Goal: Information Seeking & Learning: Learn about a topic

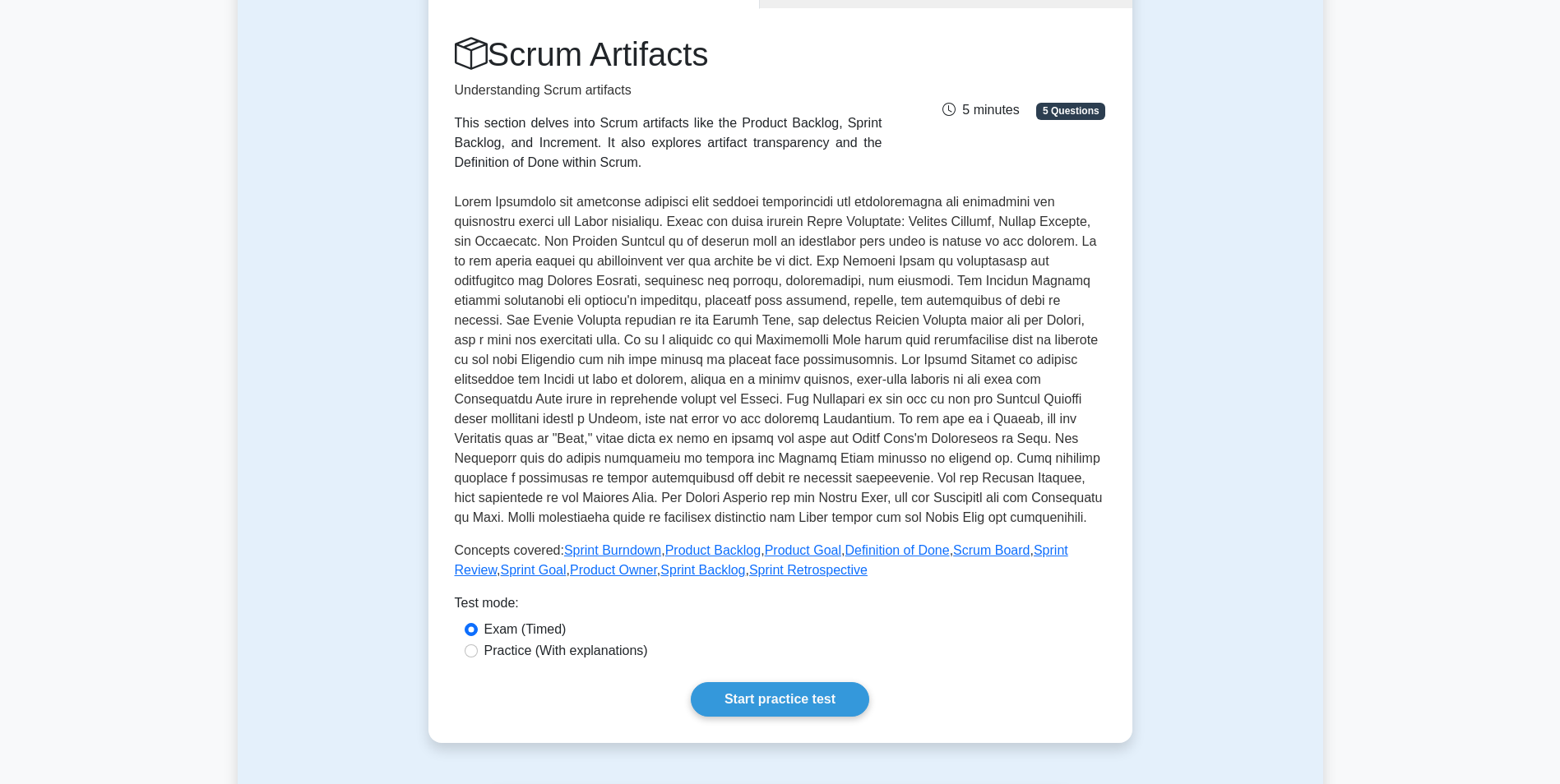
scroll to position [411, 0]
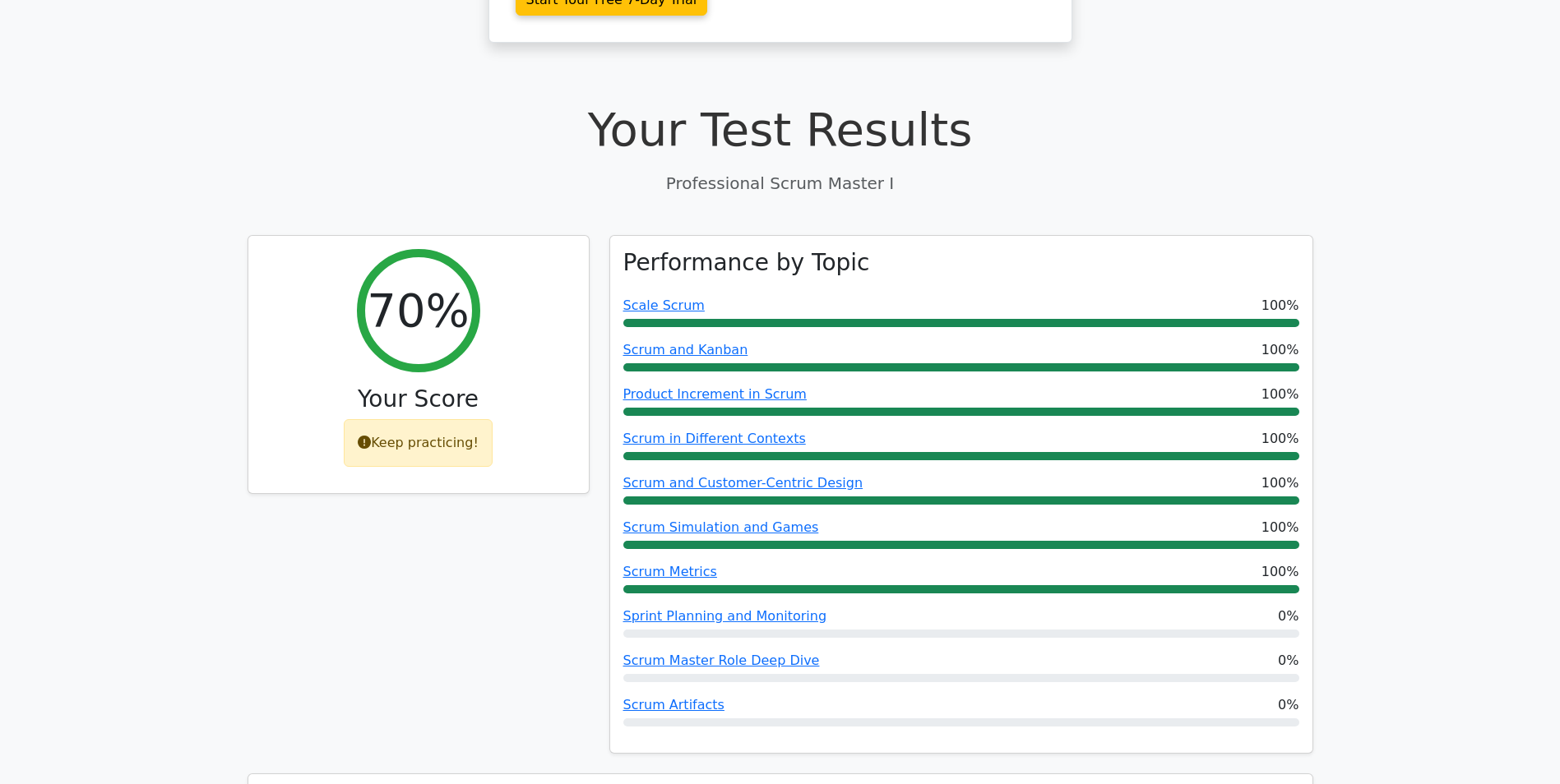
scroll to position [487, 0]
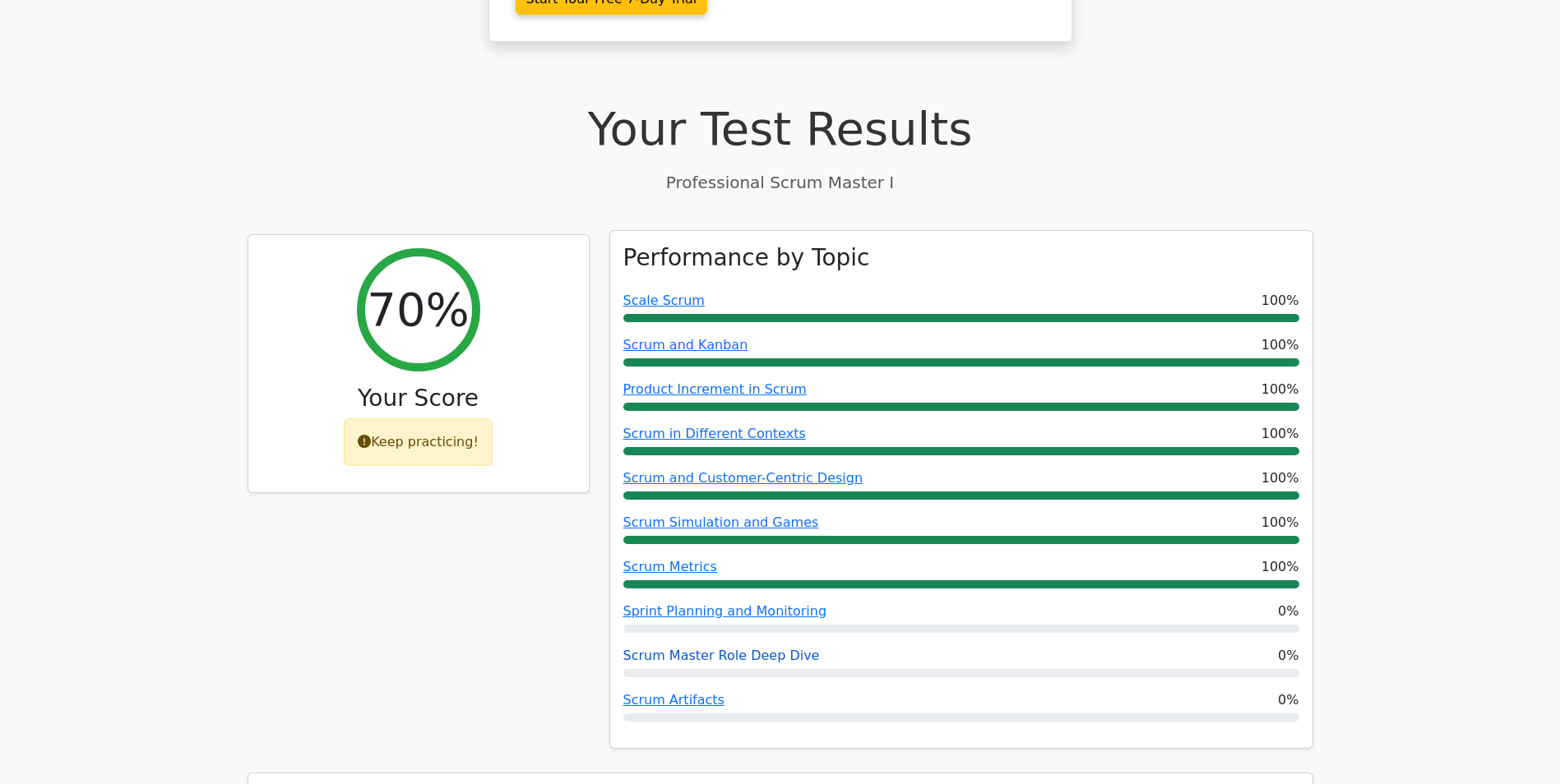
click at [731, 648] on link "Scrum Master Role Deep Dive" at bounding box center [721, 655] width 196 height 16
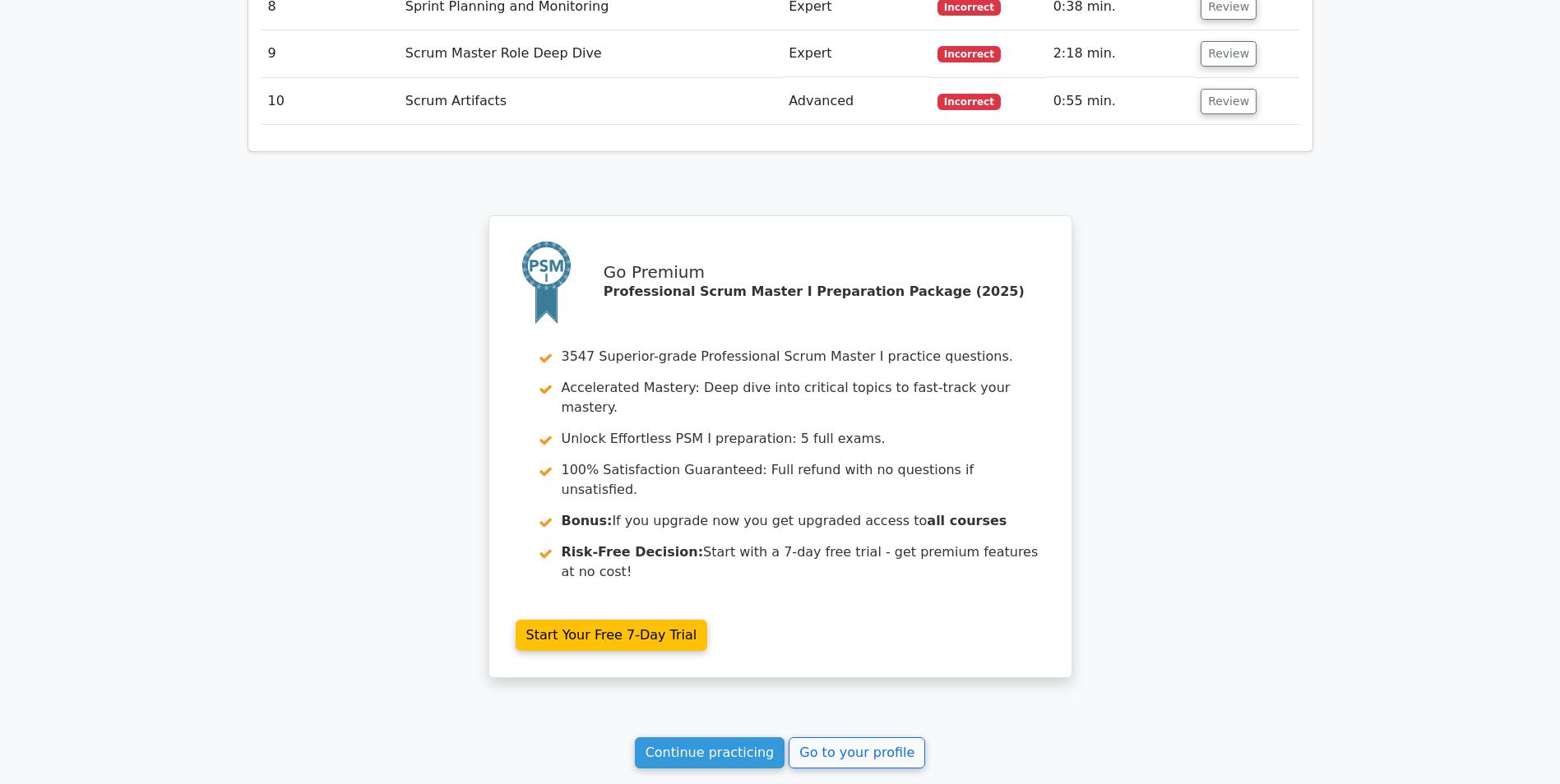
scroll to position [2707, 0]
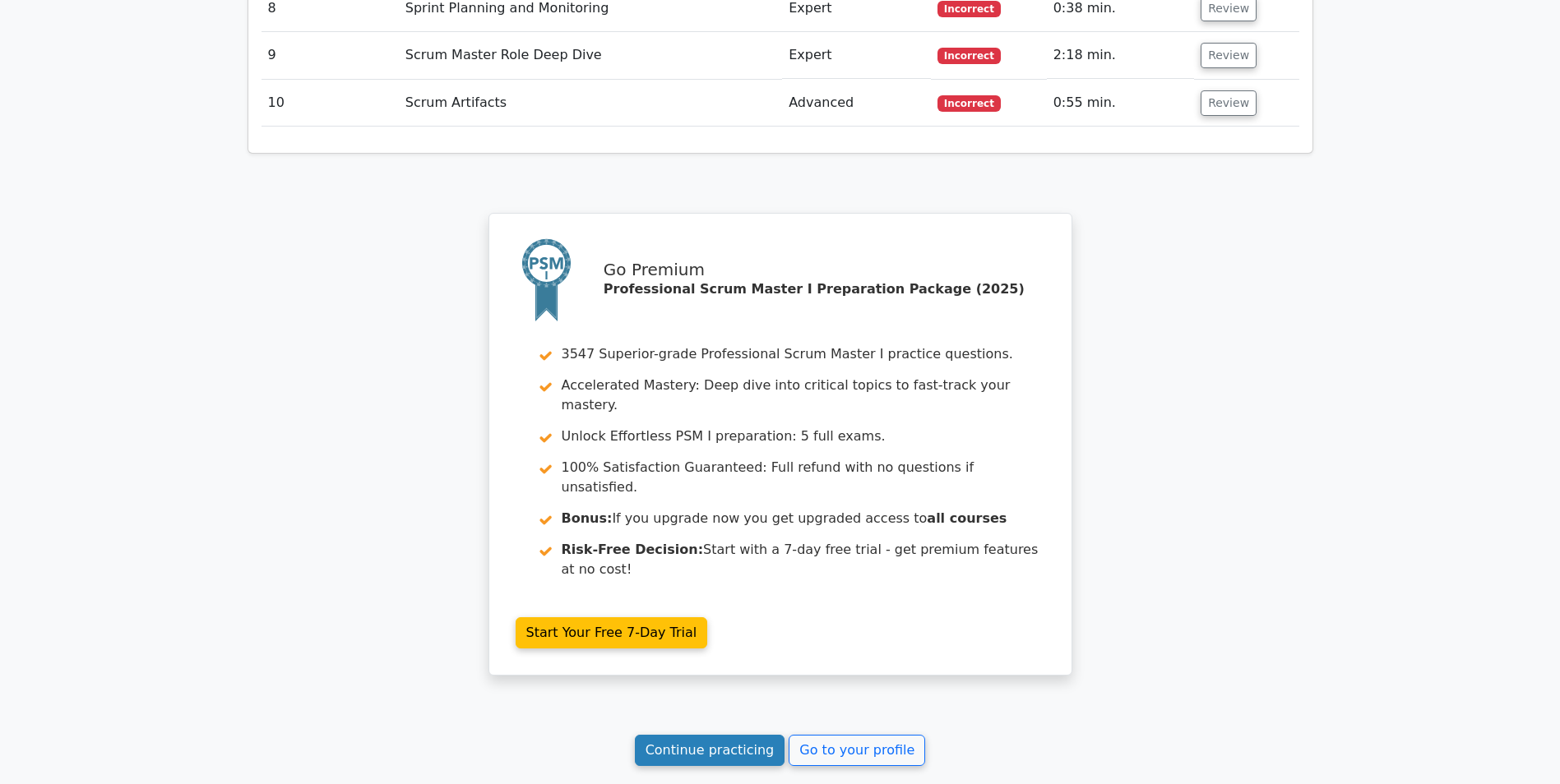
click at [682, 735] on link "Continue practicing" at bounding box center [710, 751] width 151 height 31
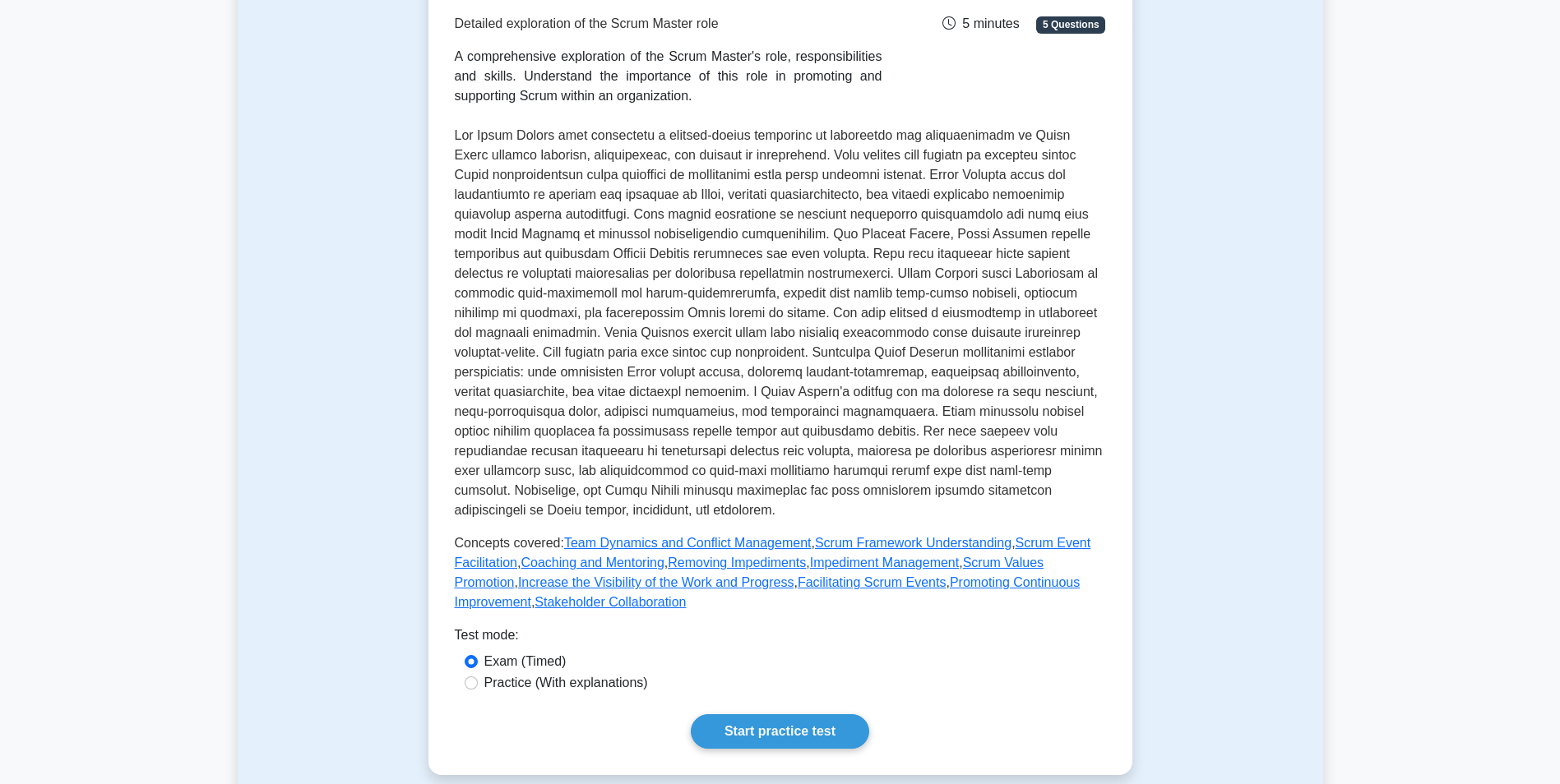
scroll to position [329, 0]
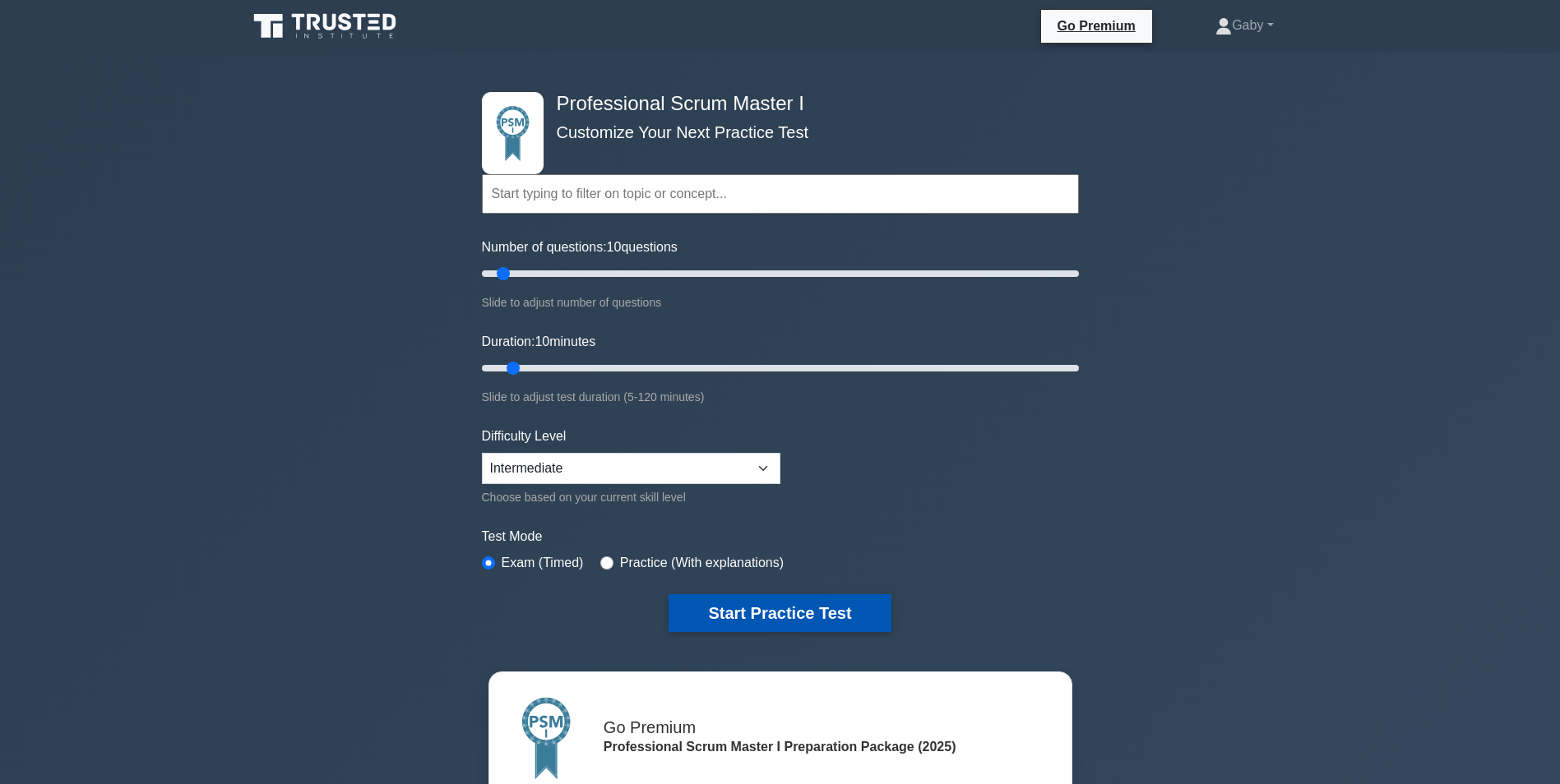
click at [780, 607] on button "Start Practice Test" at bounding box center [780, 613] width 222 height 38
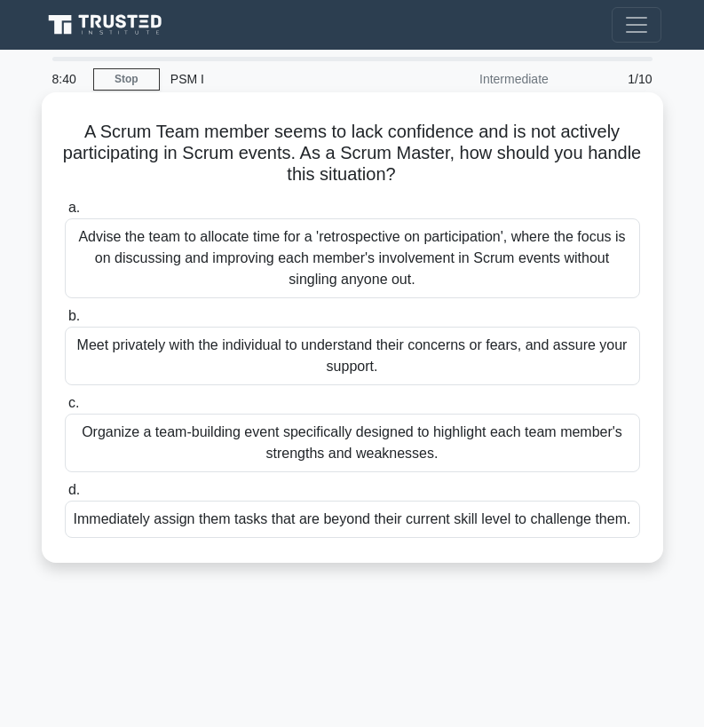
click at [423, 272] on div "Advise the team to allocate time for a 'retrospective on participation', where …" at bounding box center [353, 258] width 576 height 80
click at [65, 214] on input "a. Advise the team to allocate time for a 'retrospective on participation', whe…" at bounding box center [65, 208] width 0 height 12
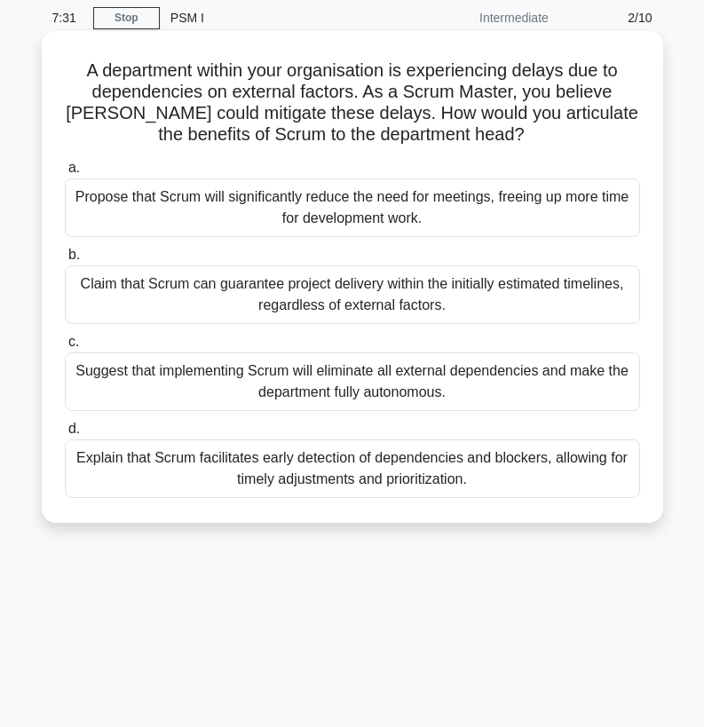
scroll to position [89, 0]
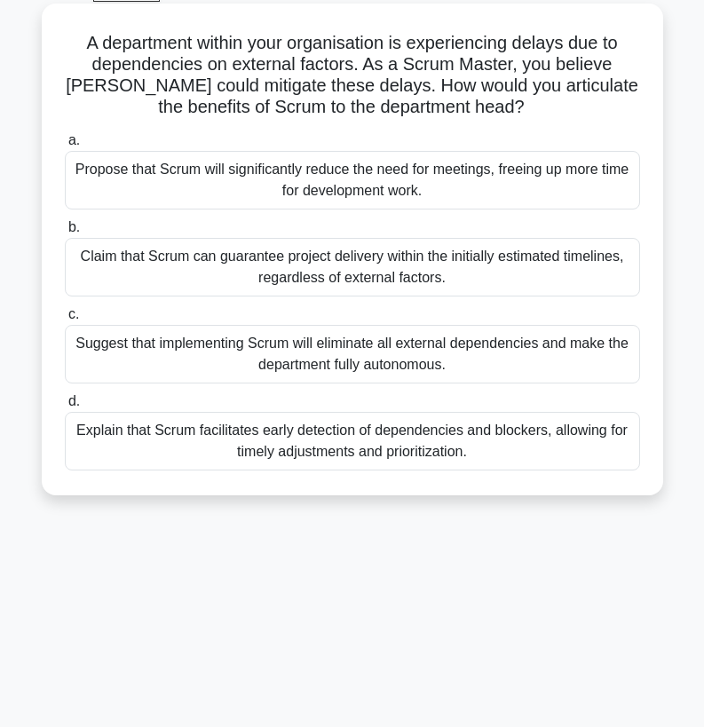
click at [309, 449] on div "Explain that Scrum facilitates early detection of dependencies and blockers, al…" at bounding box center [353, 441] width 576 height 59
click at [65, 408] on input "d. Explain that Scrum facilitates early detection of dependencies and blockers,…" at bounding box center [65, 402] width 0 height 12
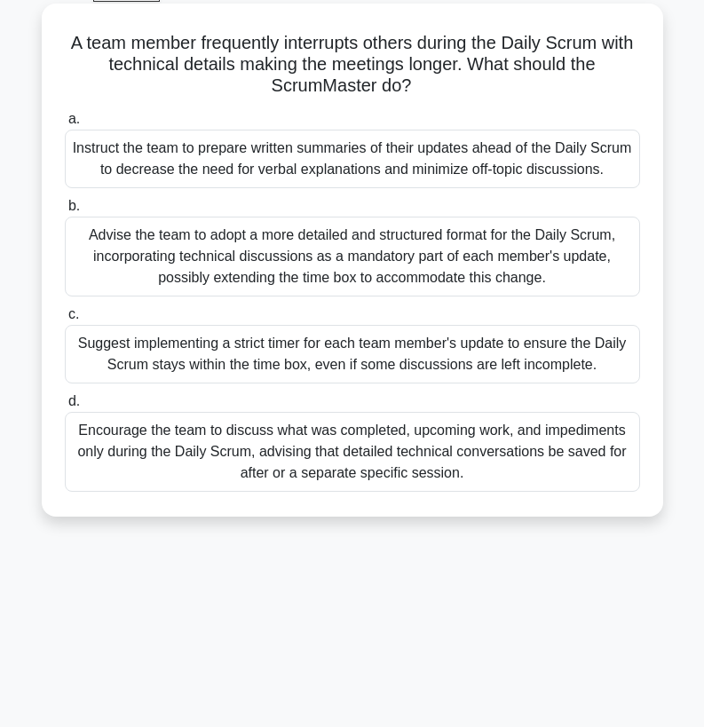
click at [457, 467] on div "Encourage the team to discuss what was completed, upcoming work, and impediment…" at bounding box center [353, 452] width 576 height 80
click at [65, 408] on input "d. Encourage the team to discuss what was completed, upcoming work, and impedim…" at bounding box center [65, 402] width 0 height 12
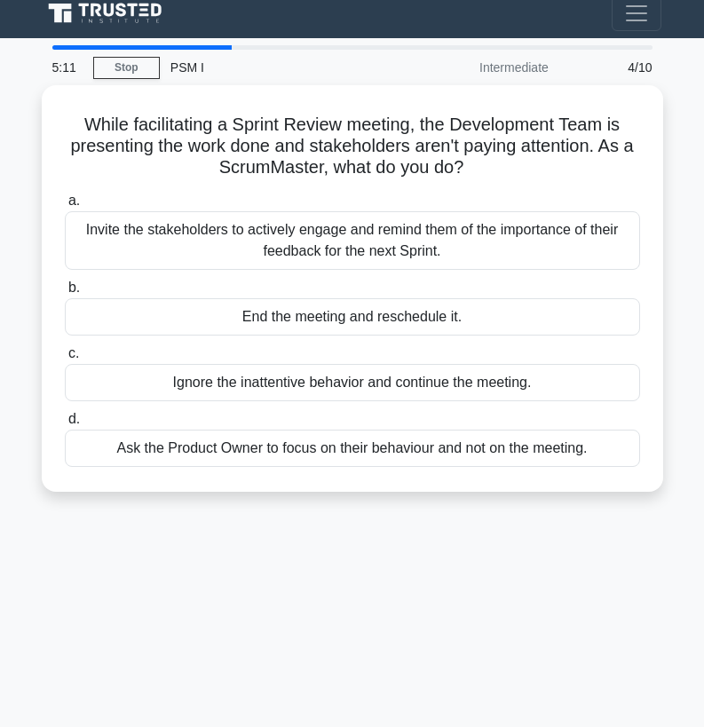
scroll to position [0, 0]
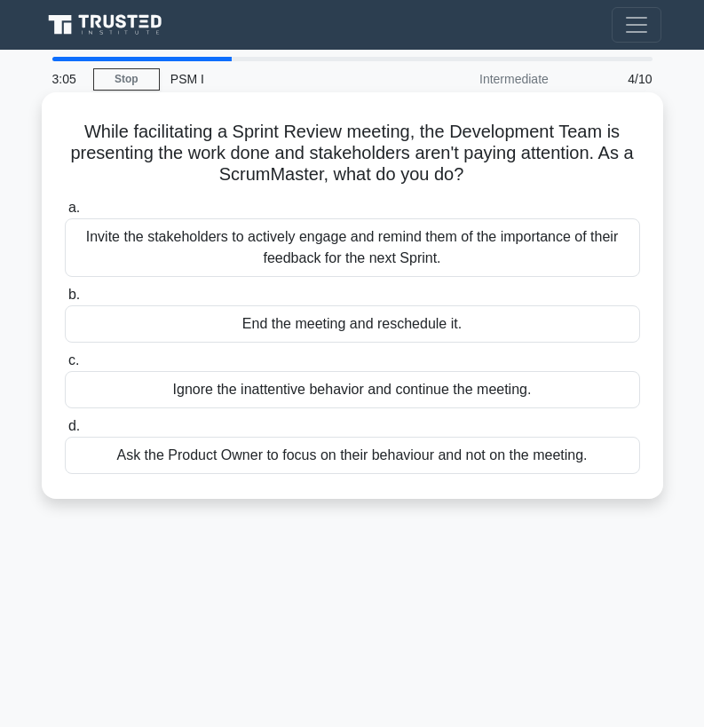
click at [473, 254] on div "Invite the stakeholders to actively engage and remind them of the importance of…" at bounding box center [353, 247] width 576 height 59
click at [65, 214] on input "a. Invite the stakeholders to actively engage and remind them of the importance…" at bounding box center [65, 208] width 0 height 12
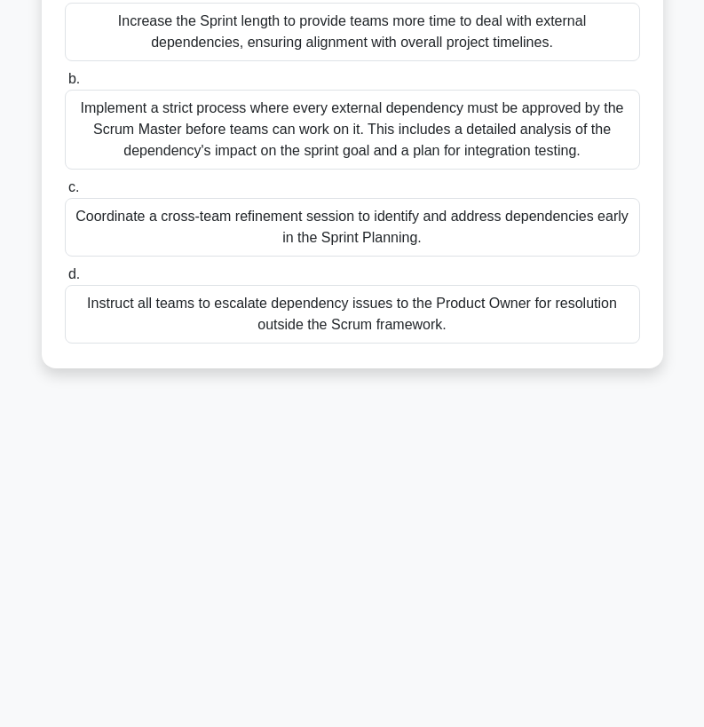
scroll to position [225, 0]
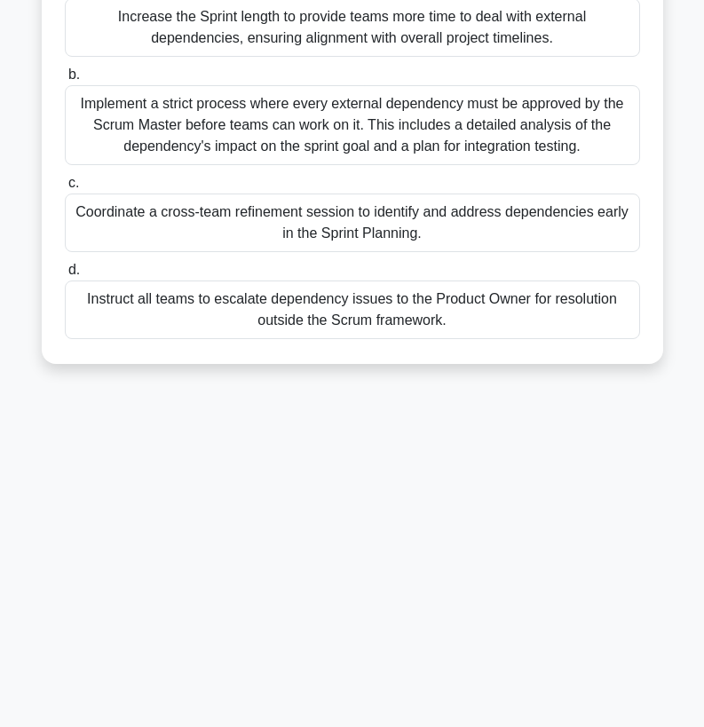
click at [424, 503] on div "1:58 Stop PSM I Intermediate 5/10 You are a Scrum Master in a Scaled Scrum envi…" at bounding box center [352, 276] width 639 height 888
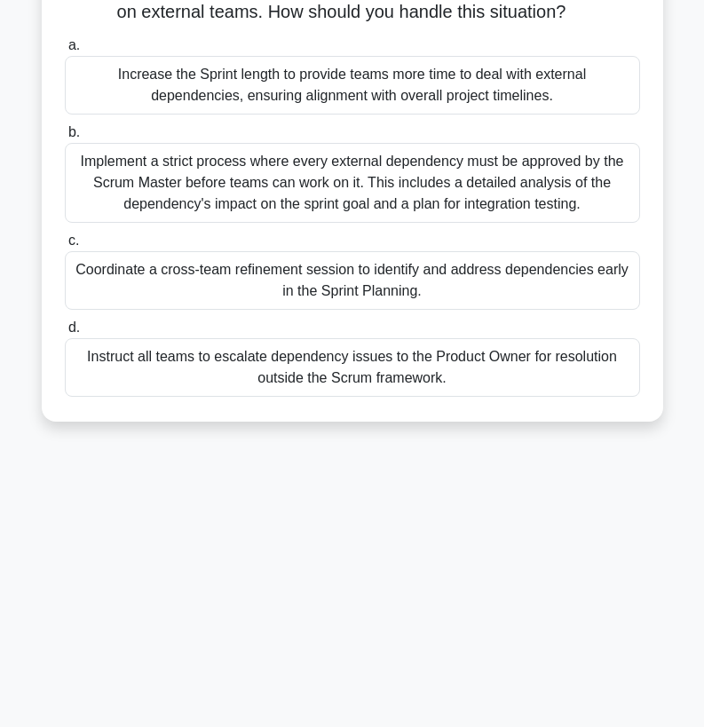
scroll to position [178, 0]
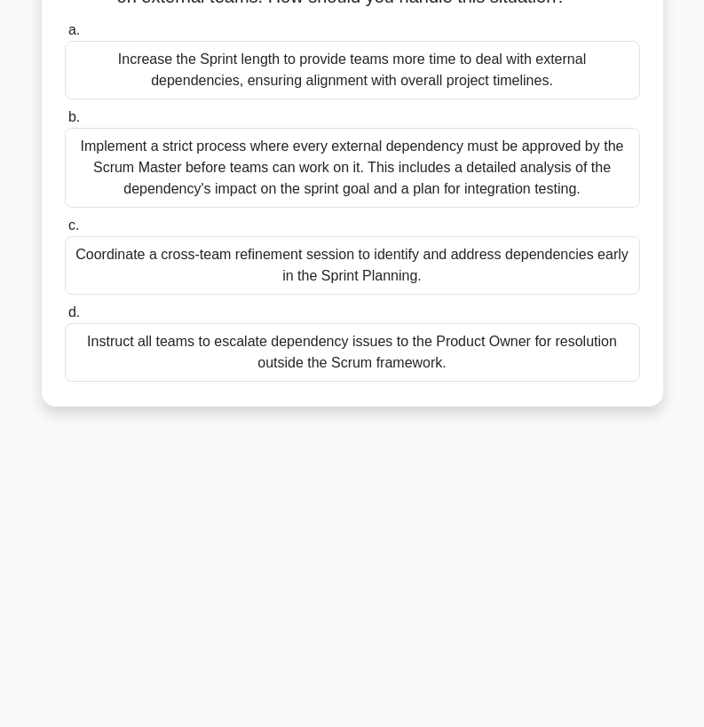
click at [306, 277] on div "Coordinate a cross-team refinement session to identify and address dependencies…" at bounding box center [353, 265] width 576 height 59
click at [65, 232] on input "c. Coordinate a cross-team refinement session to identify and address dependenc…" at bounding box center [65, 226] width 0 height 12
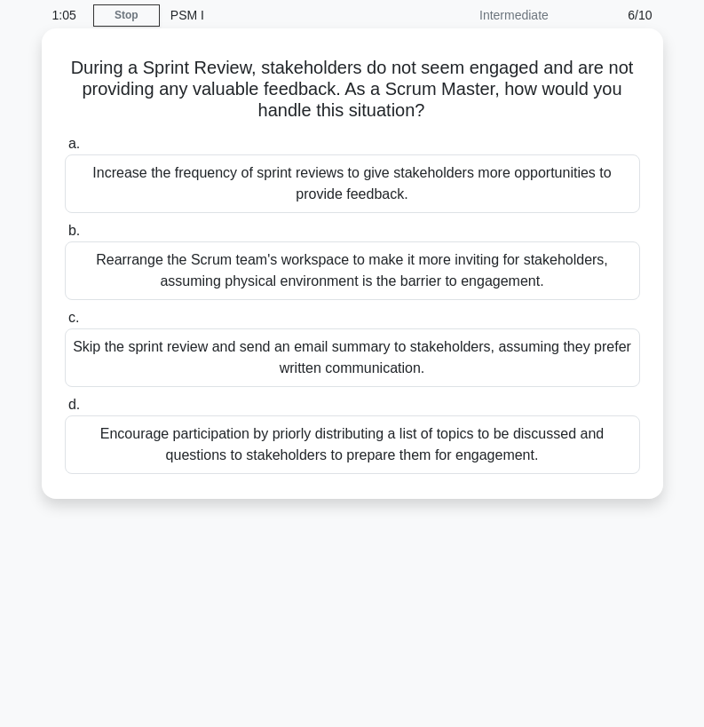
scroll to position [89, 0]
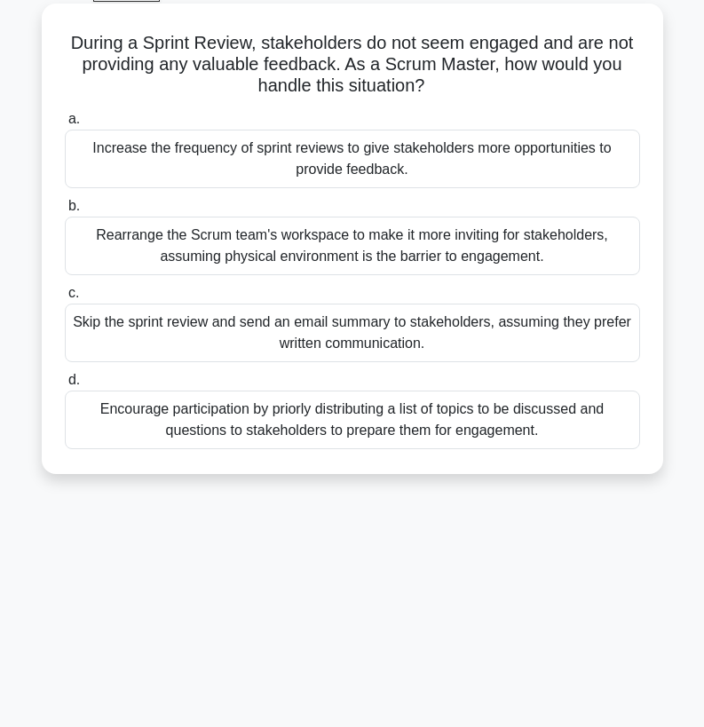
click at [399, 337] on div "Skip the sprint review and send an email summary to stakeholders, assuming they…" at bounding box center [353, 333] width 576 height 59
click at [65, 299] on input "c. Skip the sprint review and send an email summary to stakeholders, assuming t…" at bounding box center [65, 294] width 0 height 12
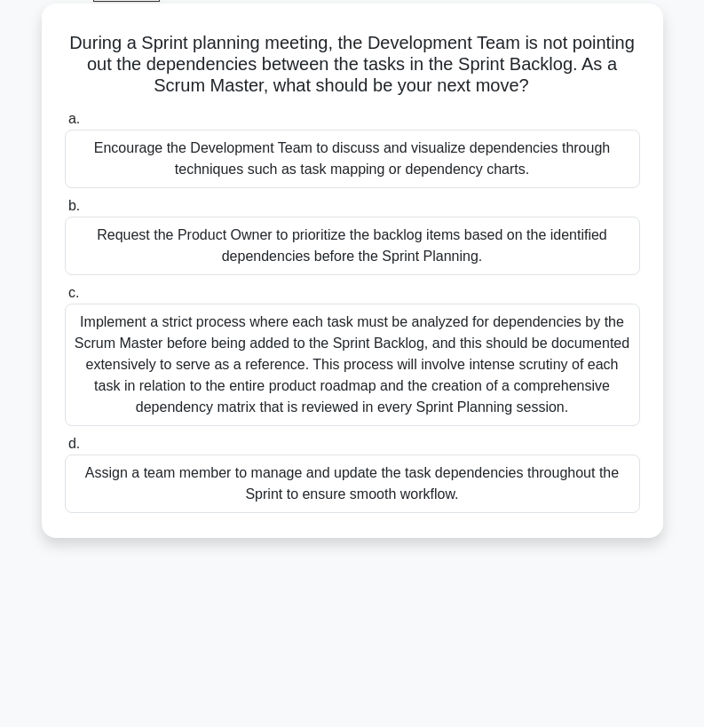
click at [523, 174] on div "Encourage the Development Team to discuss and visualize dependencies through te…" at bounding box center [353, 159] width 576 height 59
click at [65, 125] on input "a. Encourage the Development Team to discuss and visualize dependencies through…" at bounding box center [65, 120] width 0 height 12
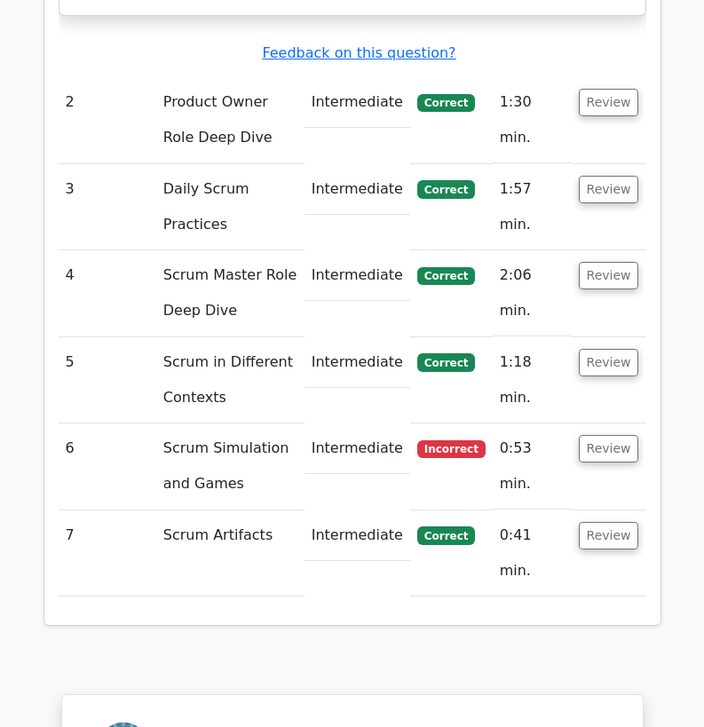
scroll to position [2487, 0]
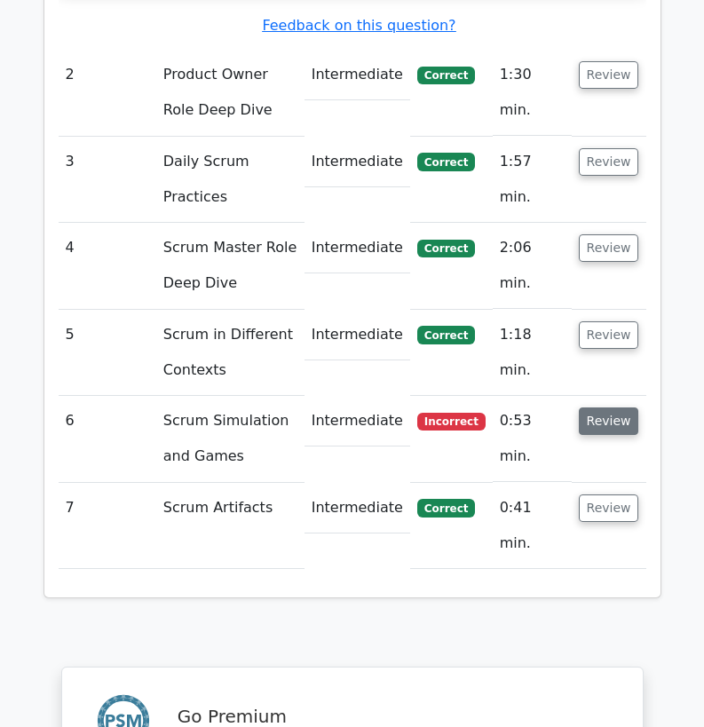
click at [604, 408] on button "Review" at bounding box center [609, 422] width 60 height 28
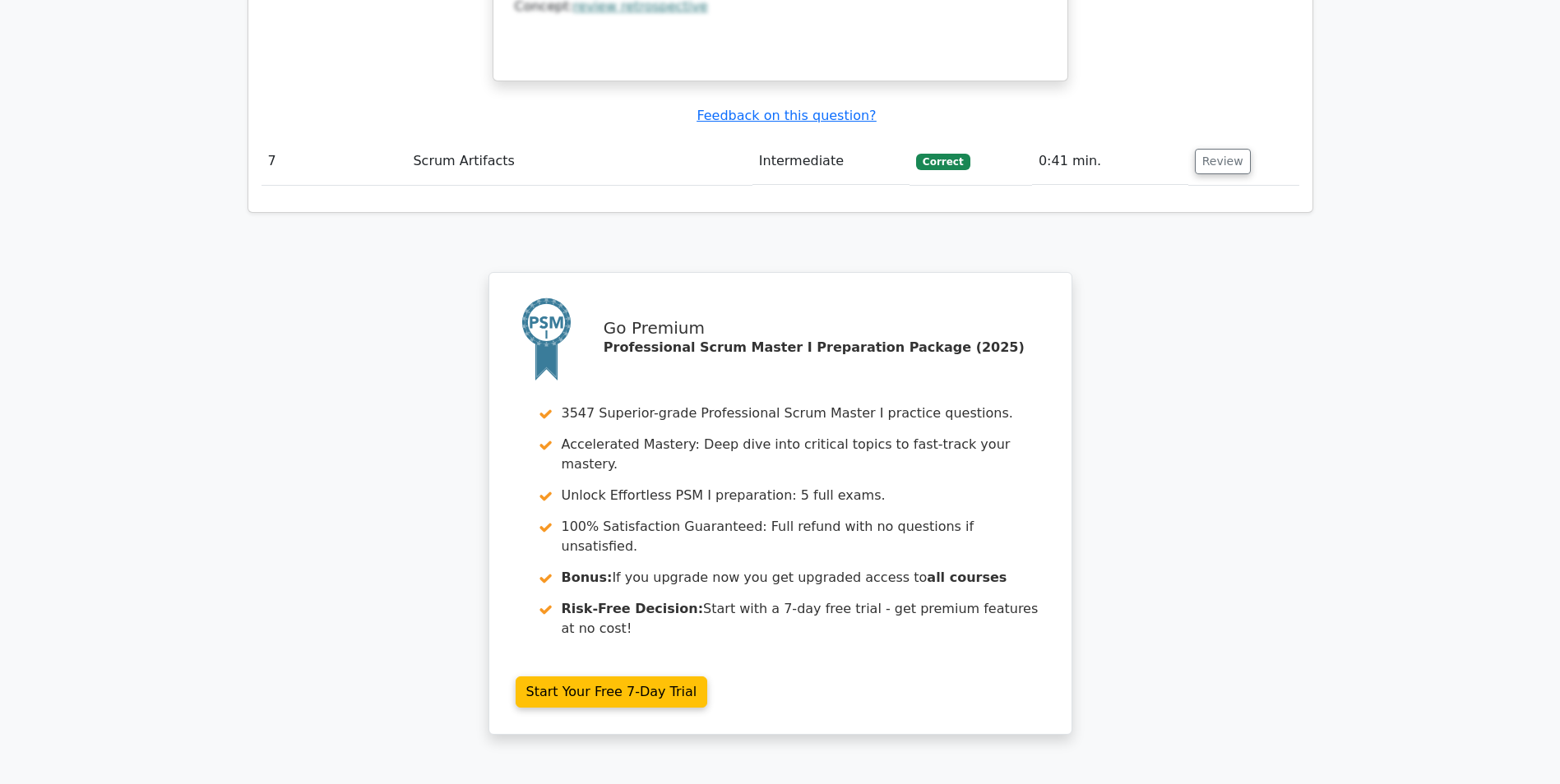
scroll to position [3259, 0]
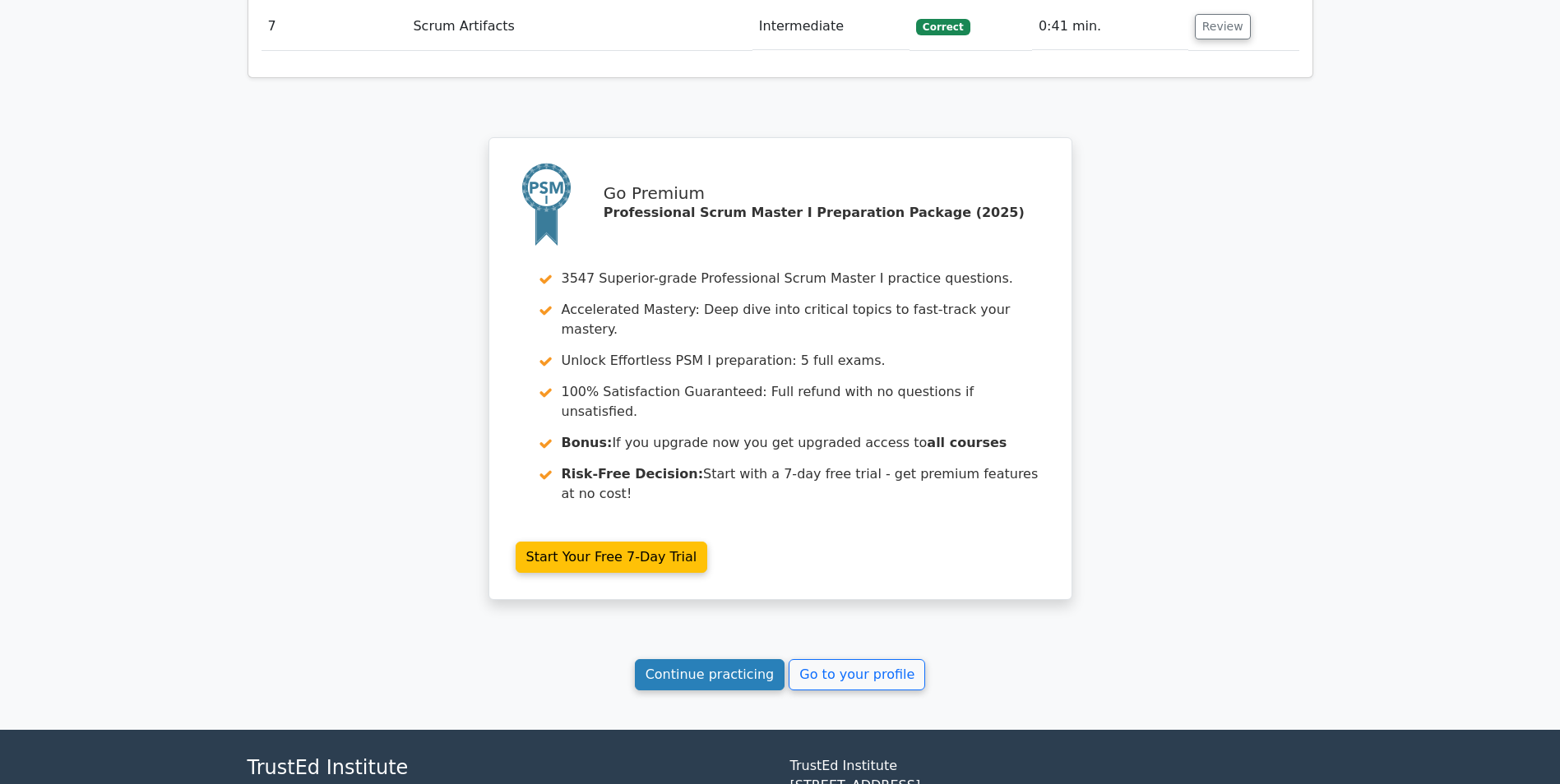
click at [651, 659] on link "Continue practicing" at bounding box center [710, 675] width 151 height 31
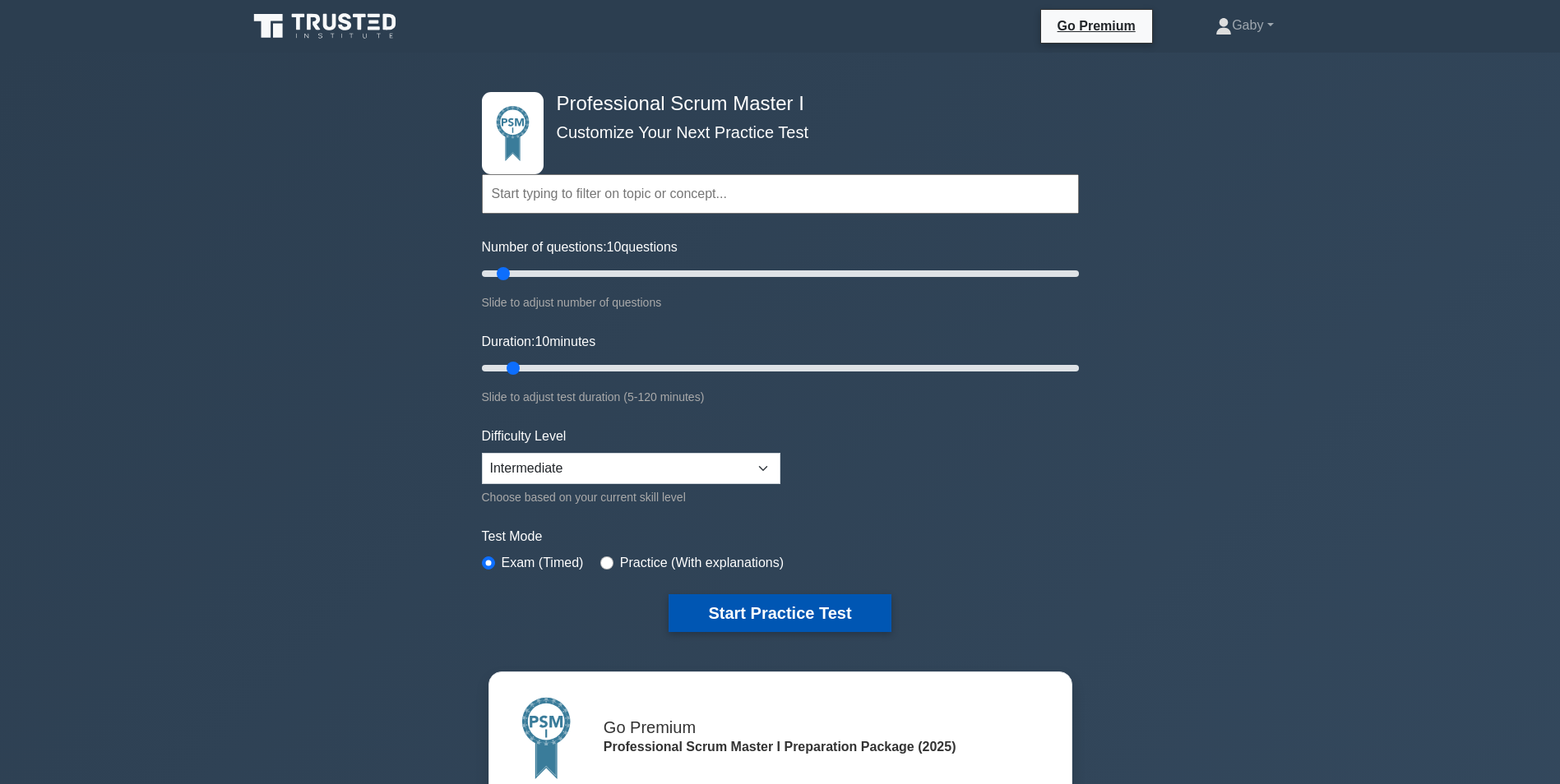
click at [763, 604] on button "Start Practice Test" at bounding box center [780, 613] width 222 height 38
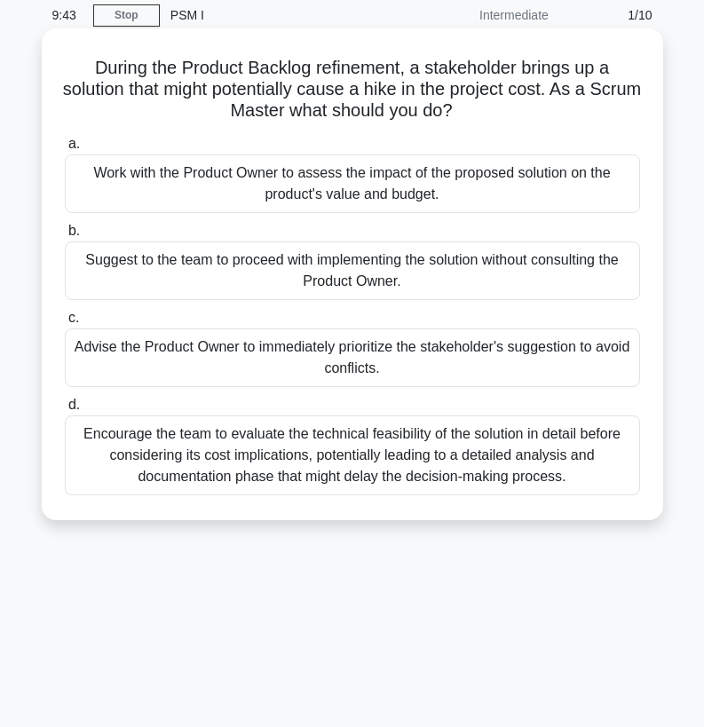
scroll to position [89, 0]
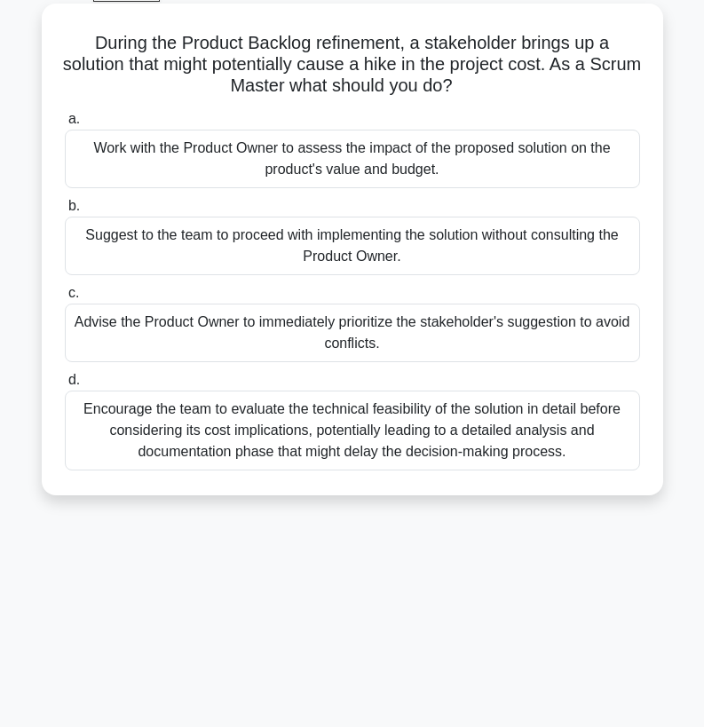
click at [409, 175] on div "Work with the Product Owner to assess the impact of the proposed solution on th…" at bounding box center [353, 159] width 576 height 59
click at [65, 125] on input "a. Work with the Product Owner to assess the impact of the proposed solution on…" at bounding box center [65, 120] width 0 height 12
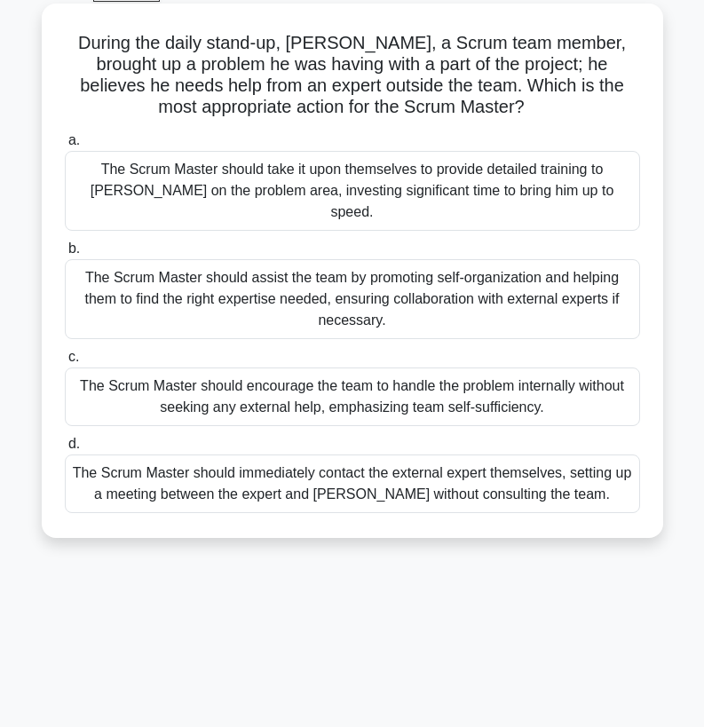
click at [347, 265] on div "The Scrum Master should assist the team by promoting self-organization and help…" at bounding box center [353, 299] width 576 height 80
click at [65, 255] on input "b. The Scrum Master should assist the team by promoting self-organization and h…" at bounding box center [65, 249] width 0 height 12
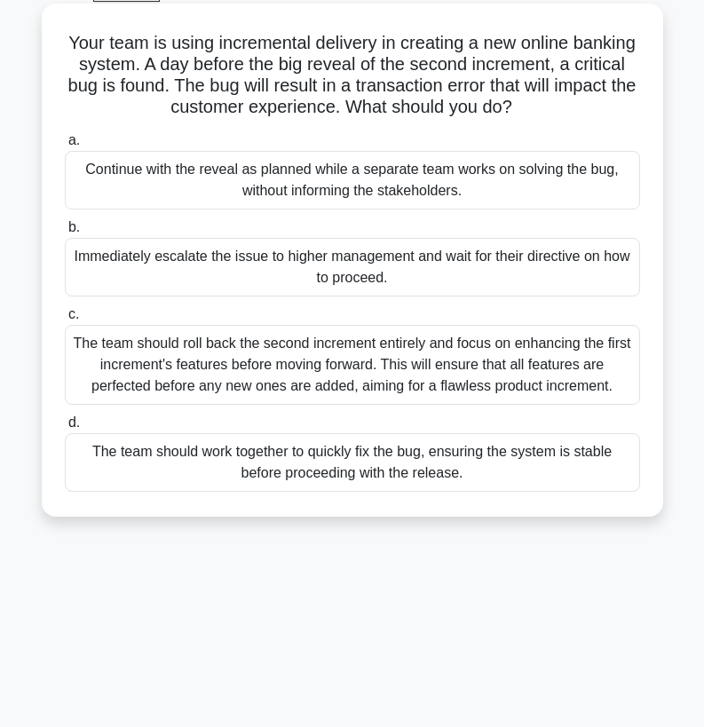
click at [341, 472] on div "The team should work together to quickly fix the bug, ensuring the system is st…" at bounding box center [353, 462] width 576 height 59
click at [65, 429] on input "d. The team should work together to quickly fix the bug, ensuring the system is…" at bounding box center [65, 423] width 0 height 12
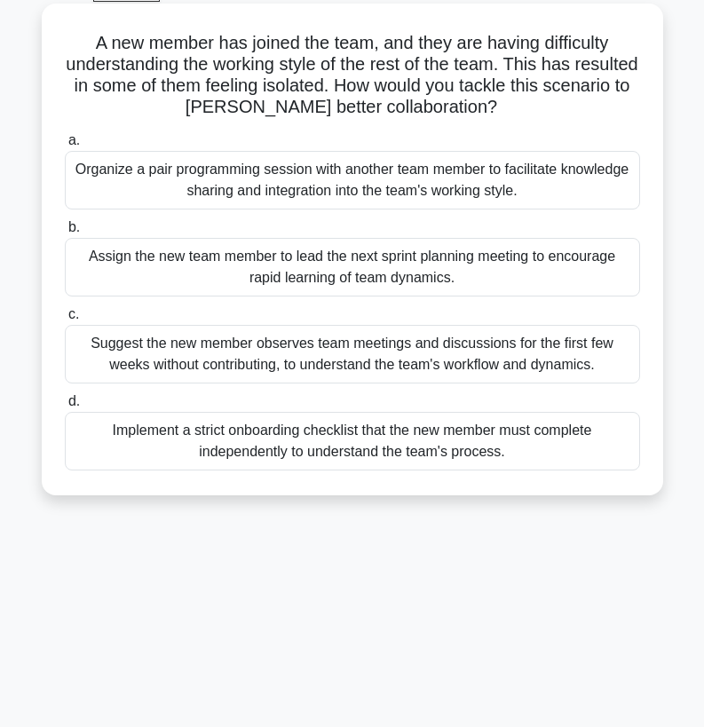
click at [372, 190] on div "Organize a pair programming session with another team member to facilitate know…" at bounding box center [353, 180] width 576 height 59
click at [65, 147] on input "a. Organize a pair programming session with another team member to facilitate k…" at bounding box center [65, 141] width 0 height 12
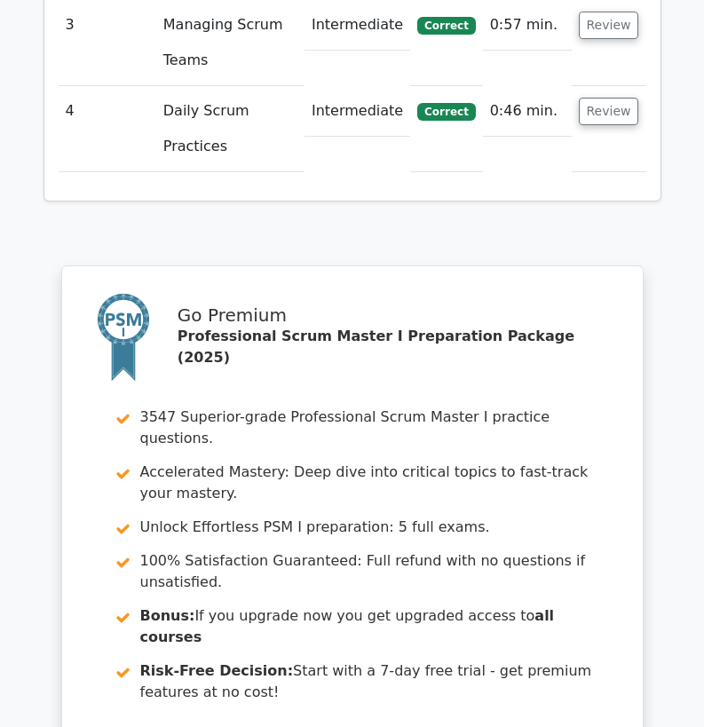
scroll to position [2576, 0]
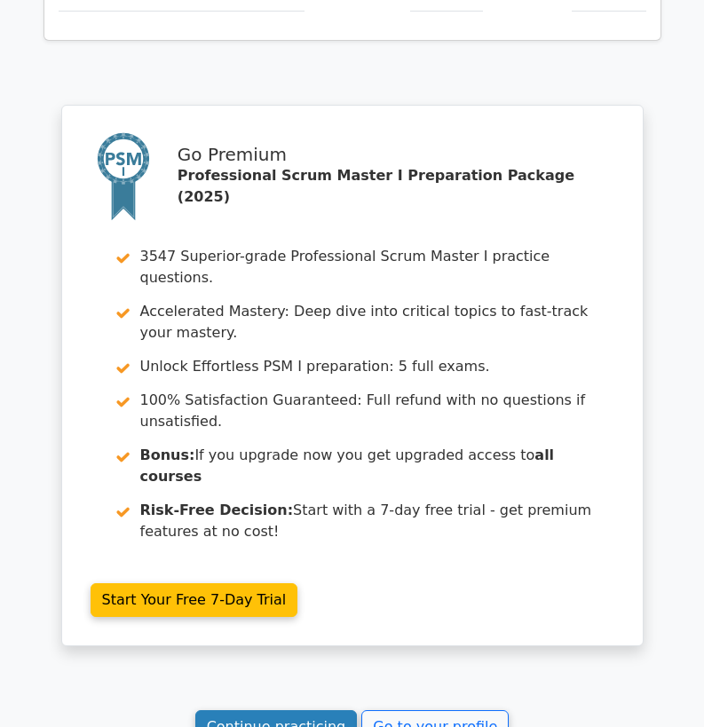
click at [313, 711] on link "Continue practicing" at bounding box center [276, 728] width 163 height 34
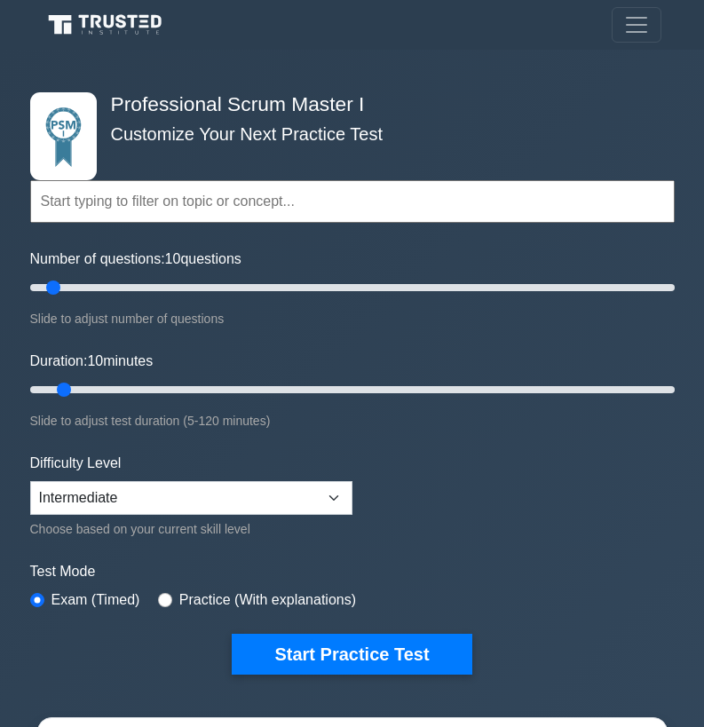
scroll to position [444, 0]
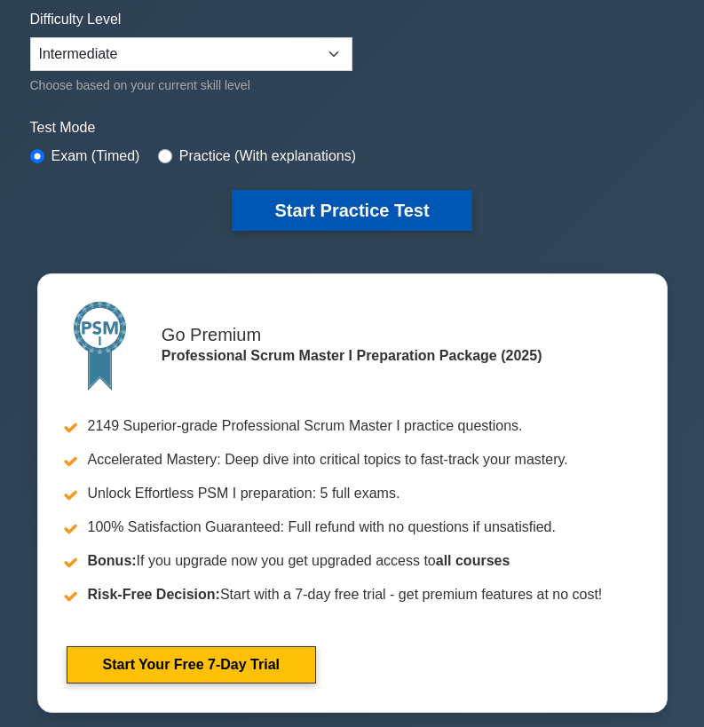
click at [337, 209] on button "Start Practice Test" at bounding box center [352, 210] width 240 height 41
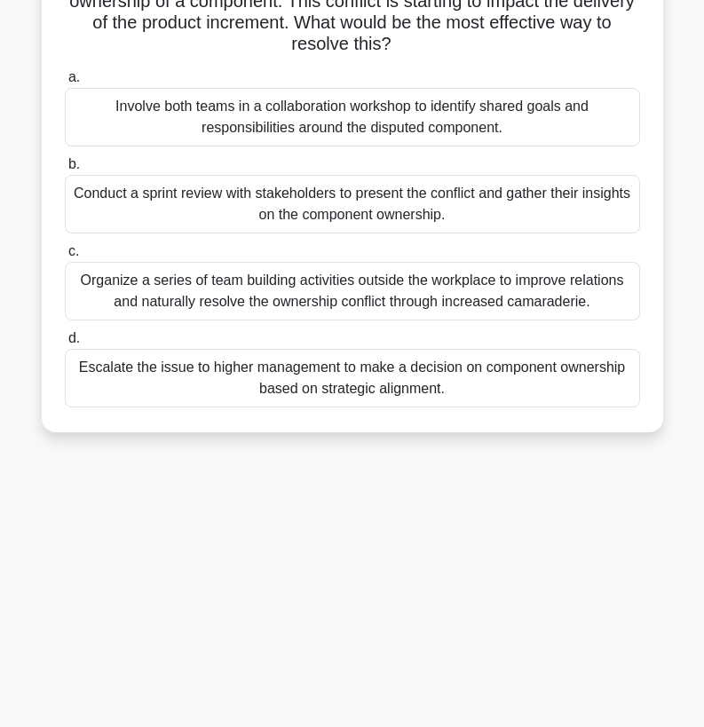
scroll to position [178, 0]
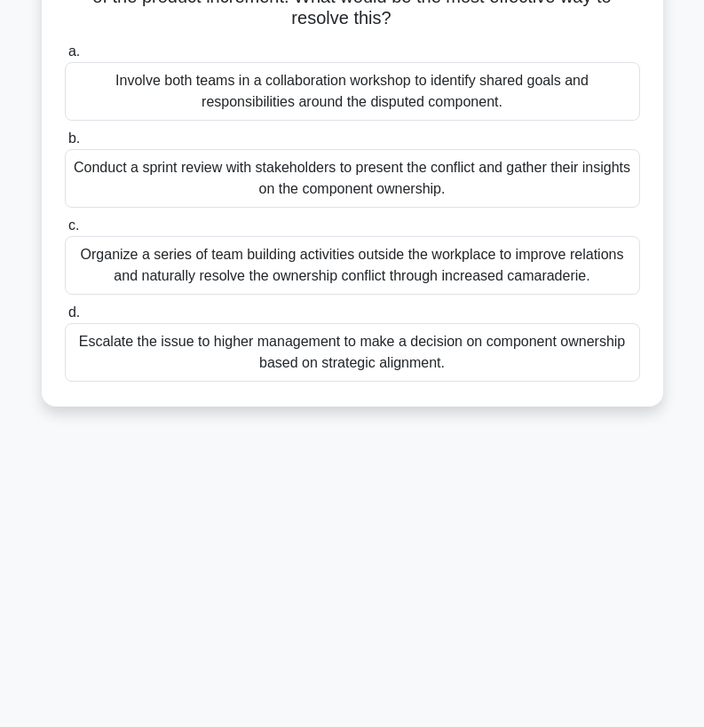
click at [354, 179] on div "Conduct a sprint review with stakeholders to present the conflict and gather th…" at bounding box center [353, 178] width 576 height 59
click at [65, 145] on input "b. Conduct a sprint review with stakeholders to present the conflict and gather…" at bounding box center [65, 139] width 0 height 12
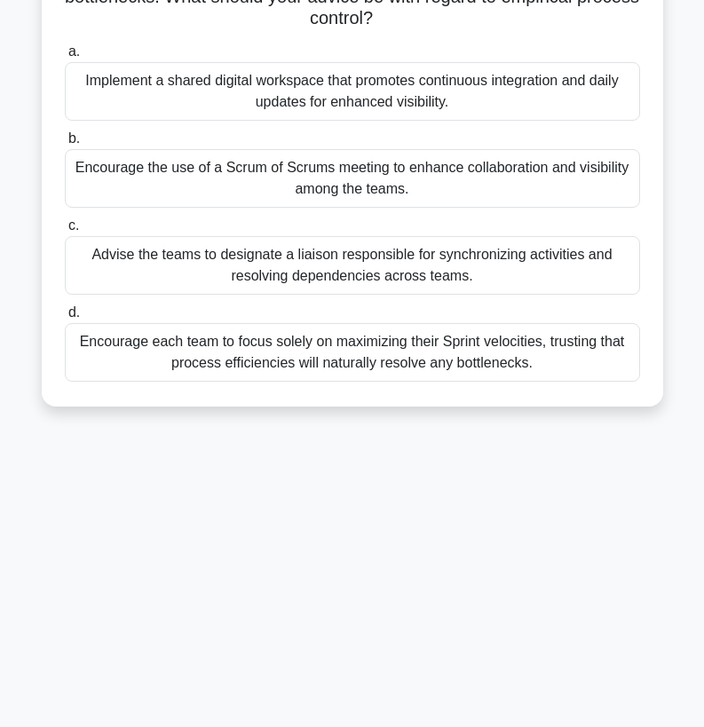
click at [450, 187] on div "Encourage the use of a Scrum of Scrums meeting to enhance collaboration and vis…" at bounding box center [353, 178] width 576 height 59
click at [65, 145] on input "b. Encourage the use of a Scrum of Scrums meeting to enhance collaboration and …" at bounding box center [65, 139] width 0 height 12
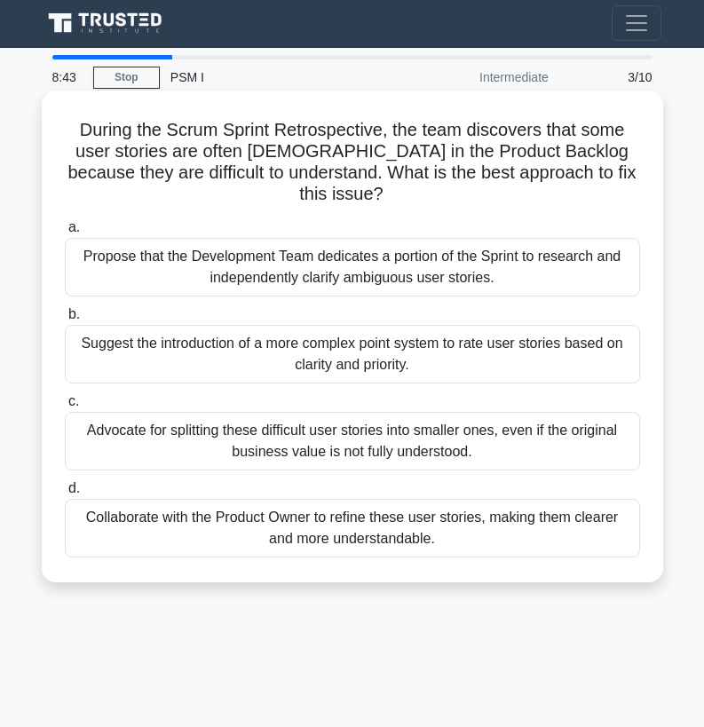
scroll to position [0, 0]
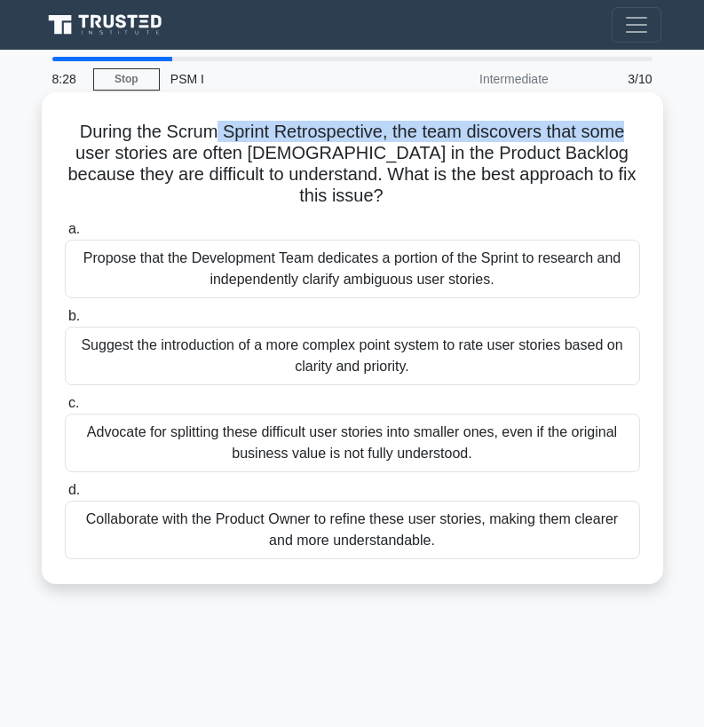
drag, startPoint x: 214, startPoint y: 137, endPoint x: 630, endPoint y: 142, distance: 415.7
click at [630, 142] on h5 "During the Scrum Sprint Retrospective, the team discovers that some user storie…" at bounding box center [352, 164] width 579 height 87
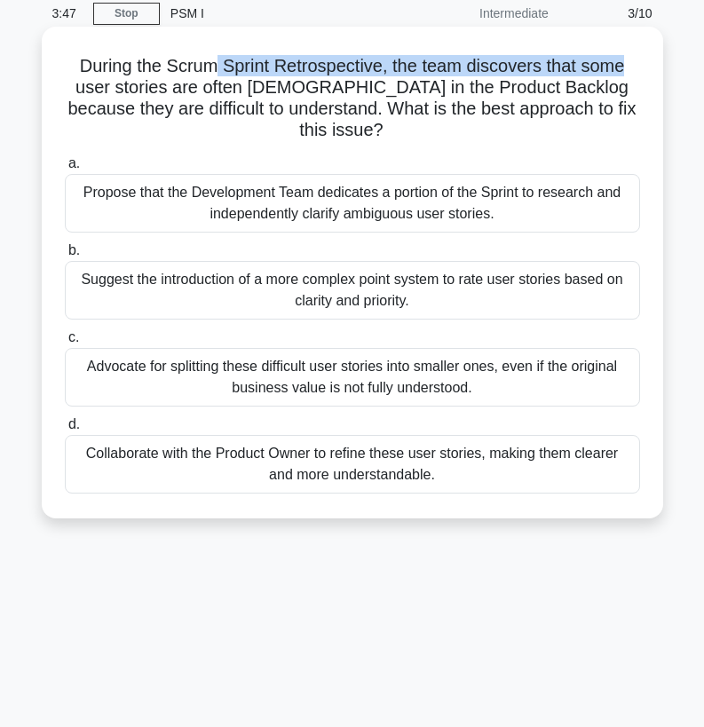
scroll to position [89, 0]
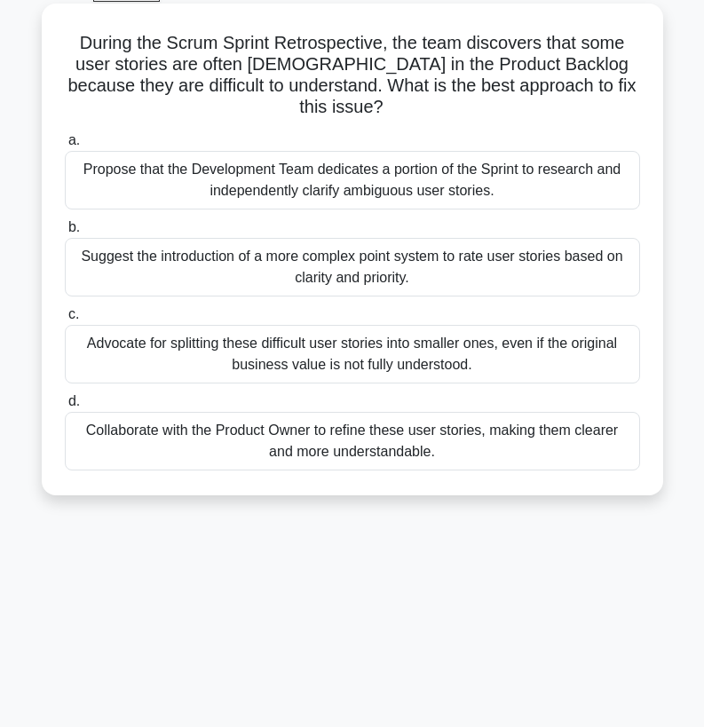
click at [441, 437] on div "Collaborate with the Product Owner to refine these user stories, making them cl…" at bounding box center [353, 441] width 576 height 59
click at [65, 408] on input "d. Collaborate with the Product Owner to refine these user stories, making them…" at bounding box center [65, 402] width 0 height 12
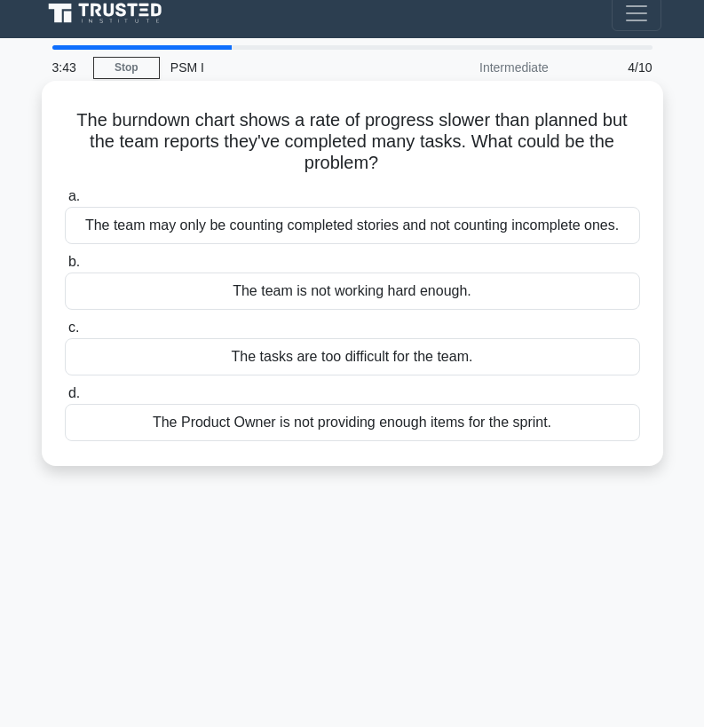
scroll to position [0, 0]
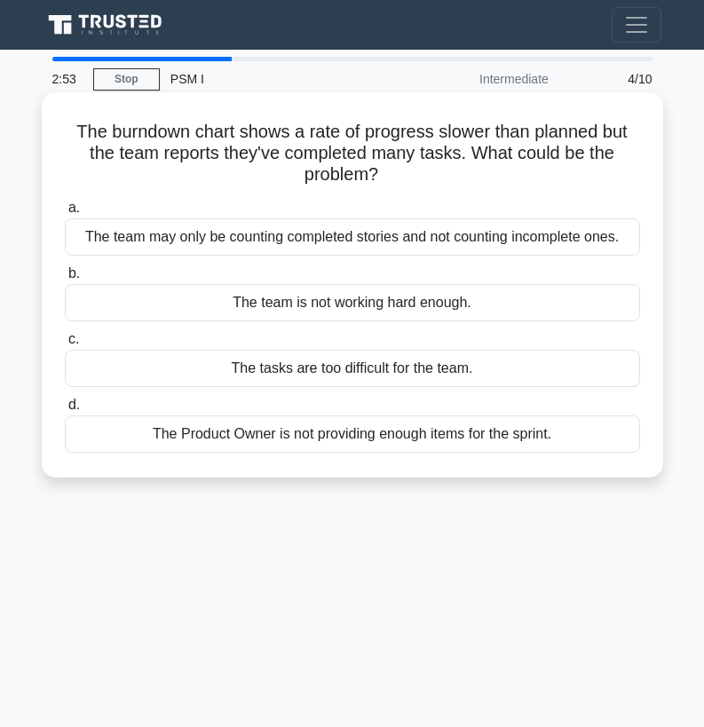
click at [431, 242] on div "The team may only be counting completed stories and not counting incomplete one…" at bounding box center [353, 236] width 576 height 37
click at [65, 214] on input "a. The team may only be counting completed stories and not counting incomplete …" at bounding box center [65, 208] width 0 height 12
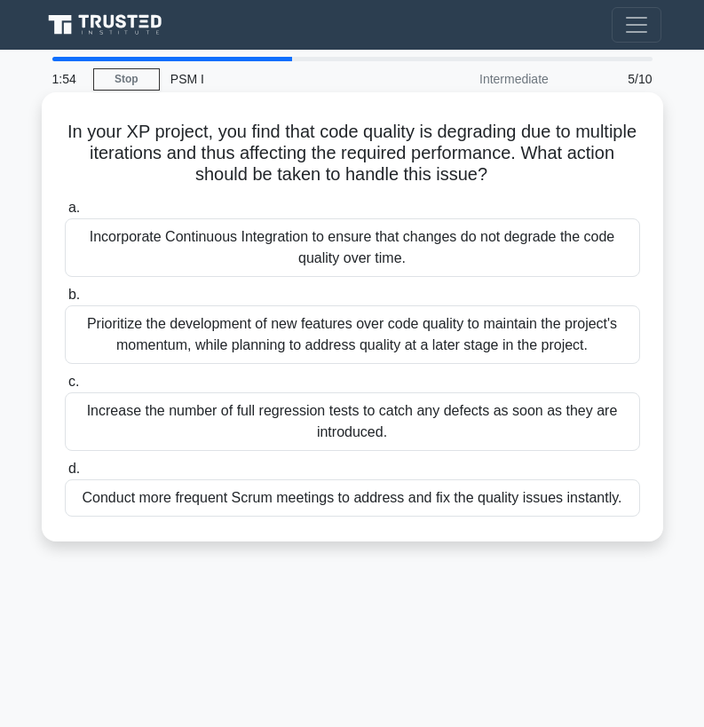
click at [352, 332] on div "Prioritize the development of new features over code quality to maintain the pr…" at bounding box center [353, 335] width 576 height 59
click at [65, 301] on input "b. Prioritize the development of new features over code quality to maintain the…" at bounding box center [65, 296] width 0 height 12
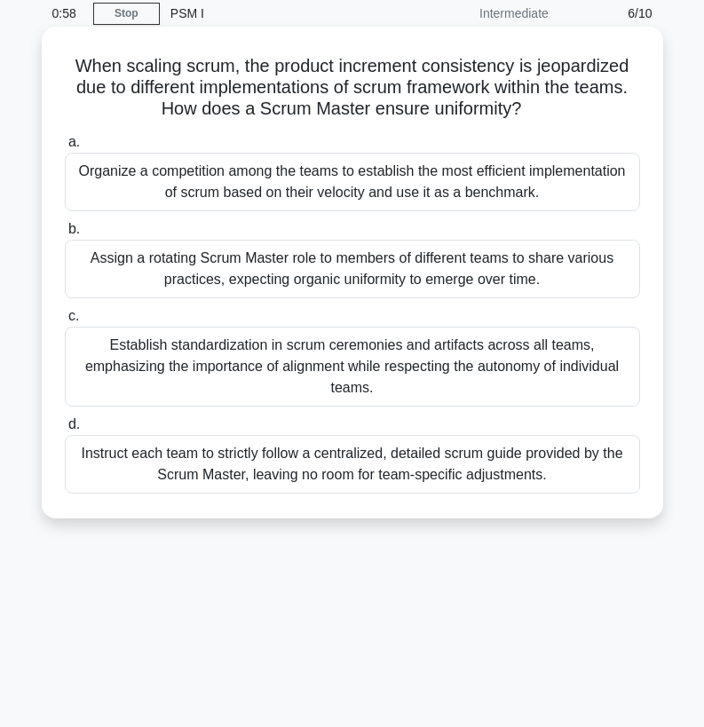
scroll to position [89, 0]
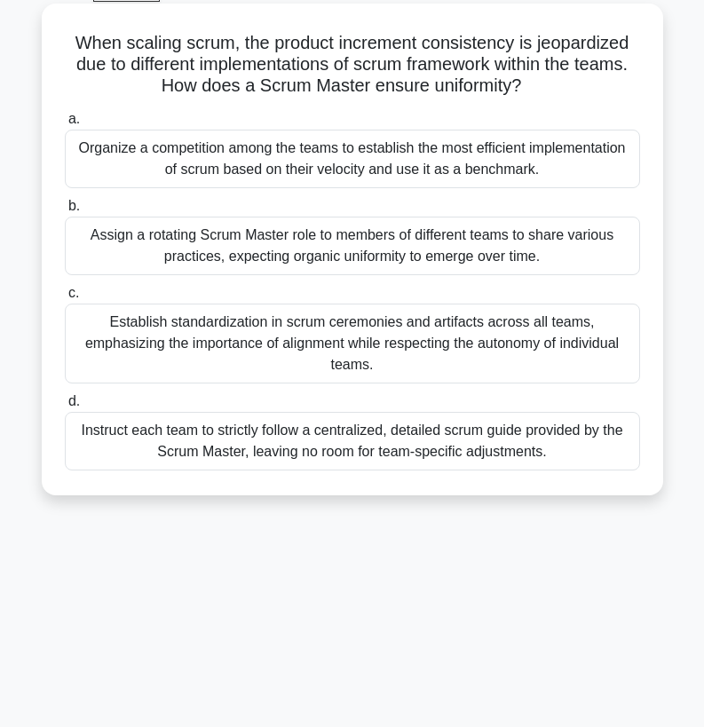
click at [291, 429] on div "Instruct each team to strictly follow a centralized, detailed scrum guide provi…" at bounding box center [353, 441] width 576 height 59
click at [65, 408] on input "d. Instruct each team to strictly follow a centralized, detailed scrum guide pr…" at bounding box center [65, 402] width 0 height 12
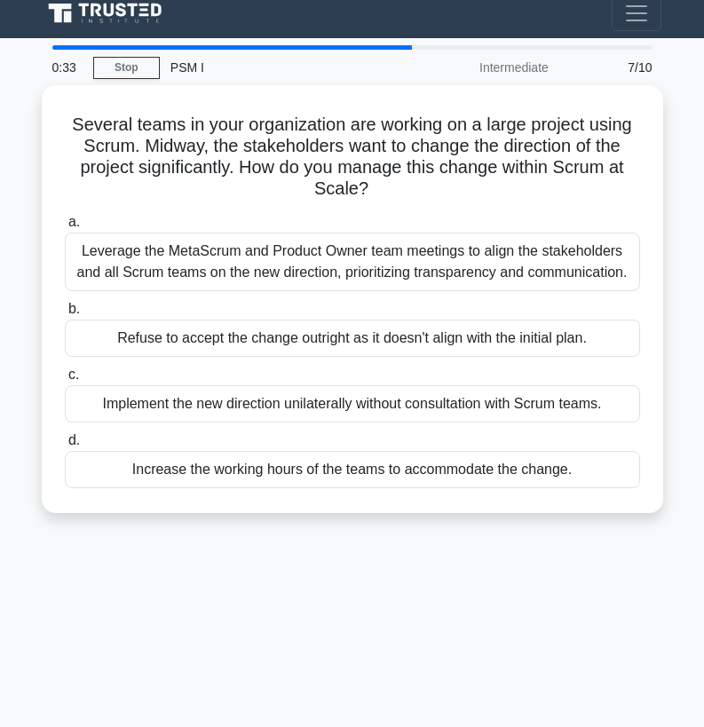
scroll to position [0, 0]
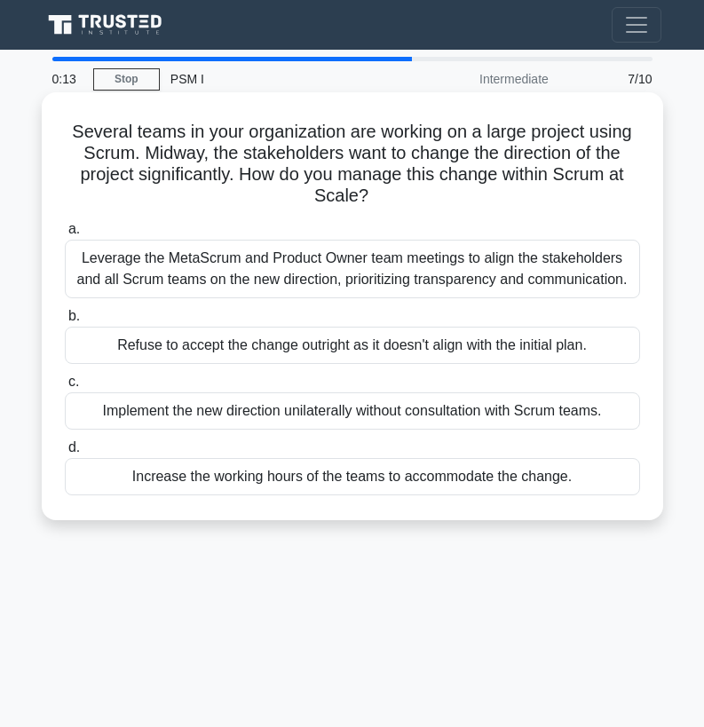
click at [294, 282] on div "Leverage the MetaScrum and Product Owner team meetings to align the stakeholder…" at bounding box center [353, 269] width 576 height 59
click at [65, 235] on input "a. Leverage the MetaScrum and Product Owner team meetings to align the stakehol…" at bounding box center [65, 230] width 0 height 12
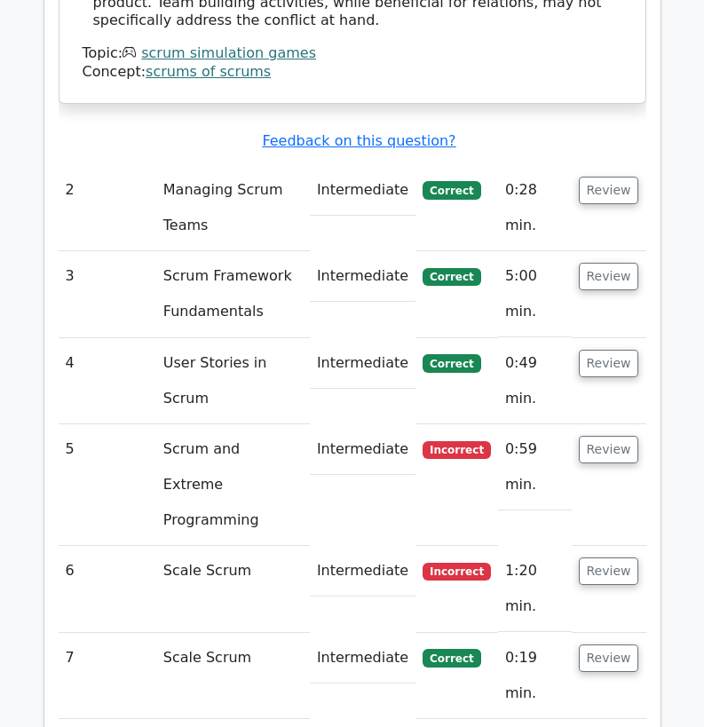
scroll to position [2309, 0]
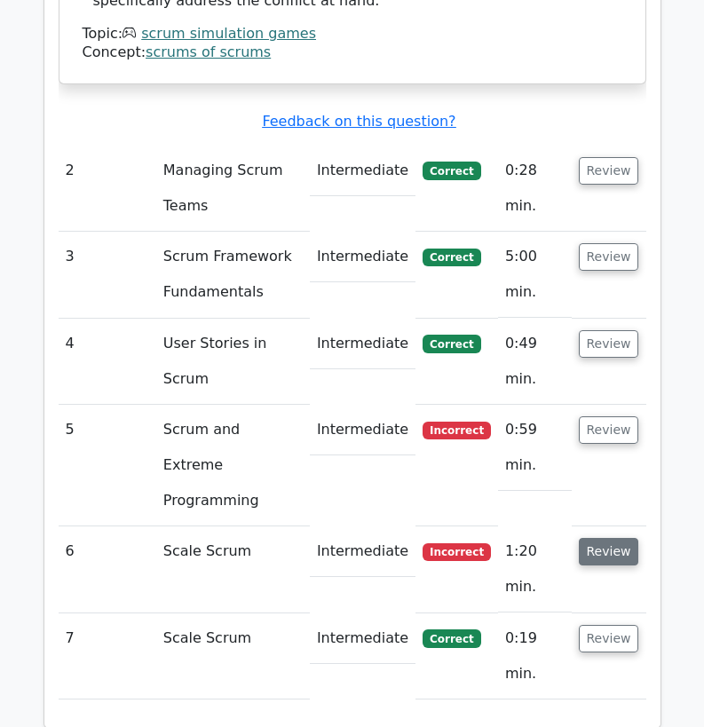
click at [601, 538] on button "Review" at bounding box center [609, 552] width 60 height 28
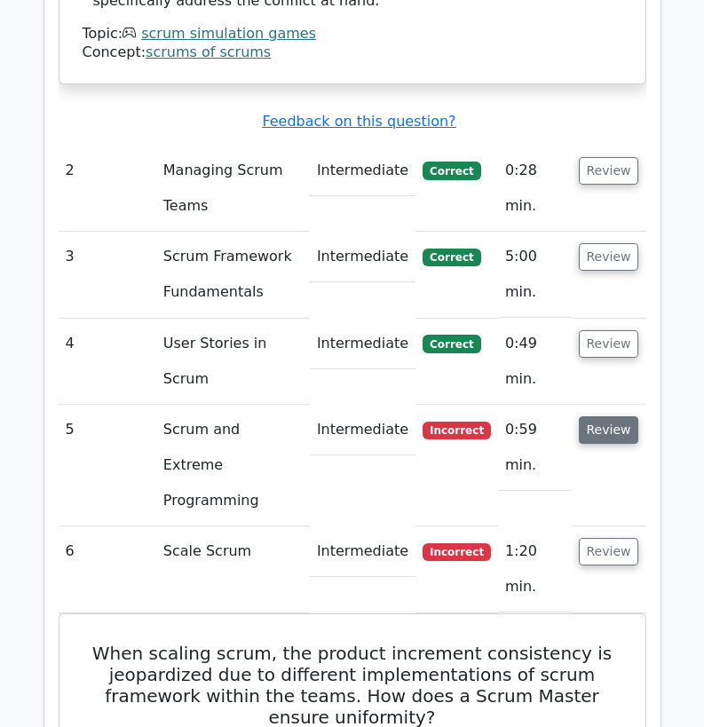
click at [604, 417] on button "Review" at bounding box center [609, 431] width 60 height 28
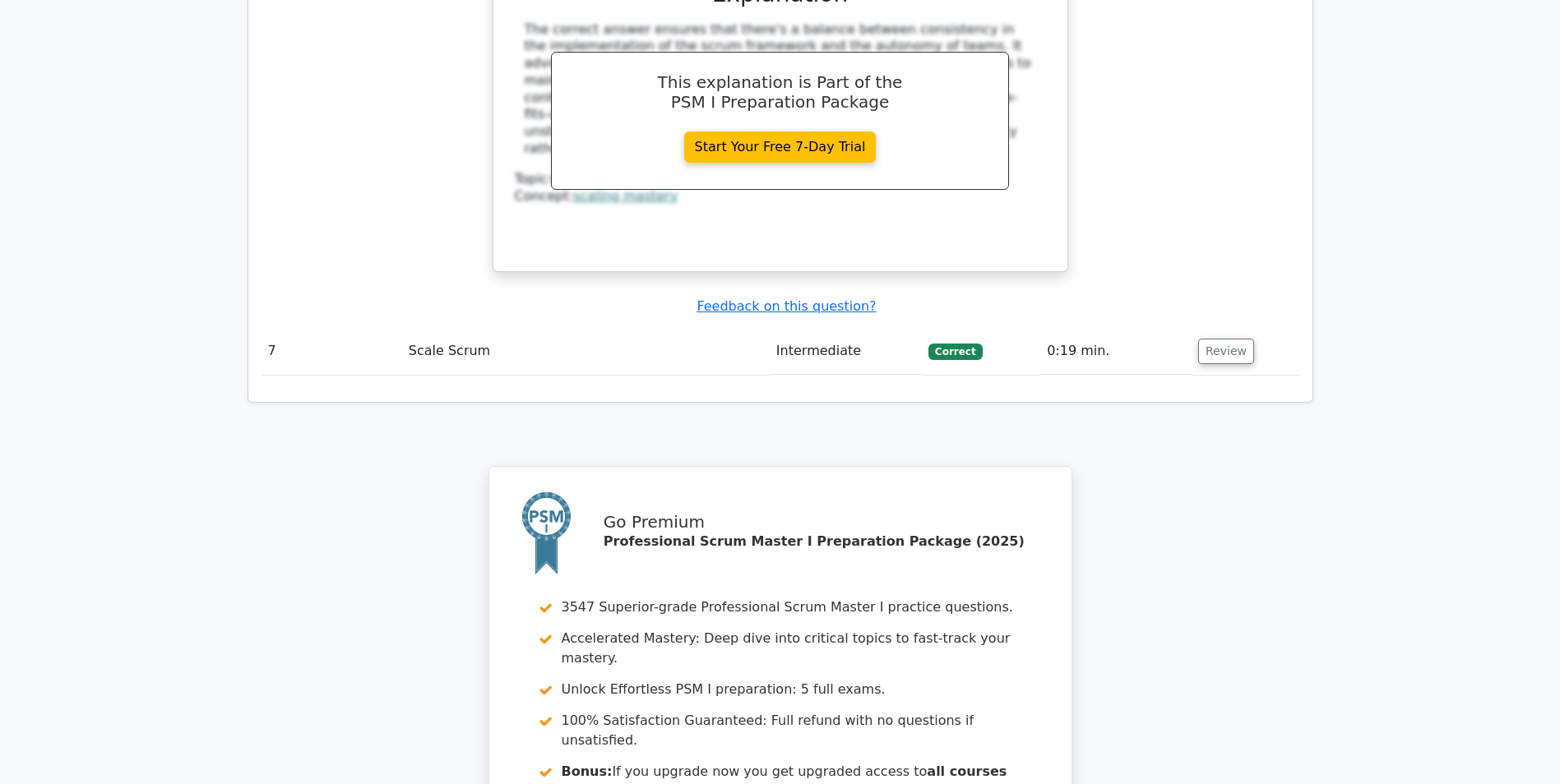
scroll to position [3782, 0]
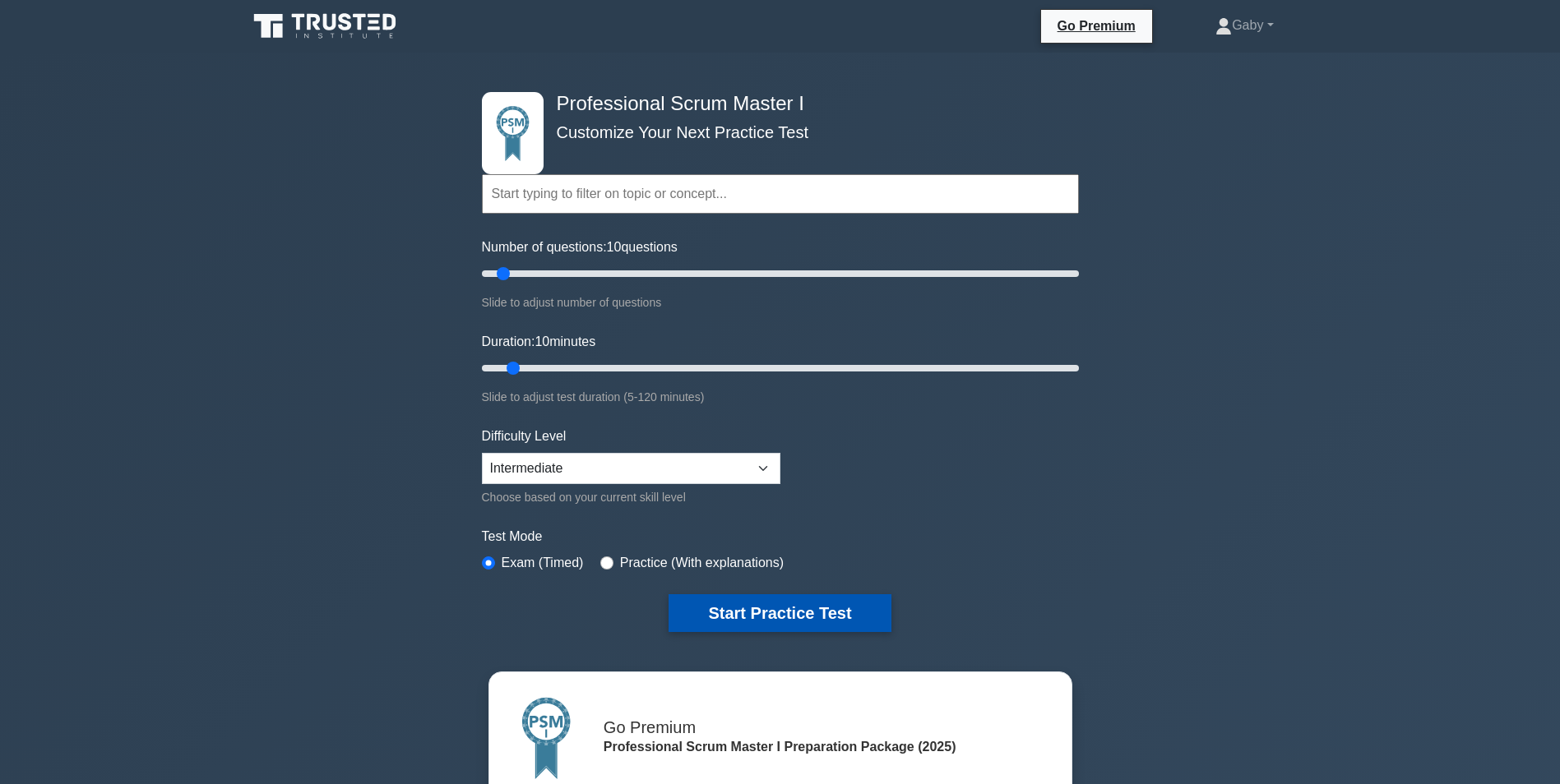
click at [743, 608] on button "Start Practice Test" at bounding box center [780, 613] width 222 height 38
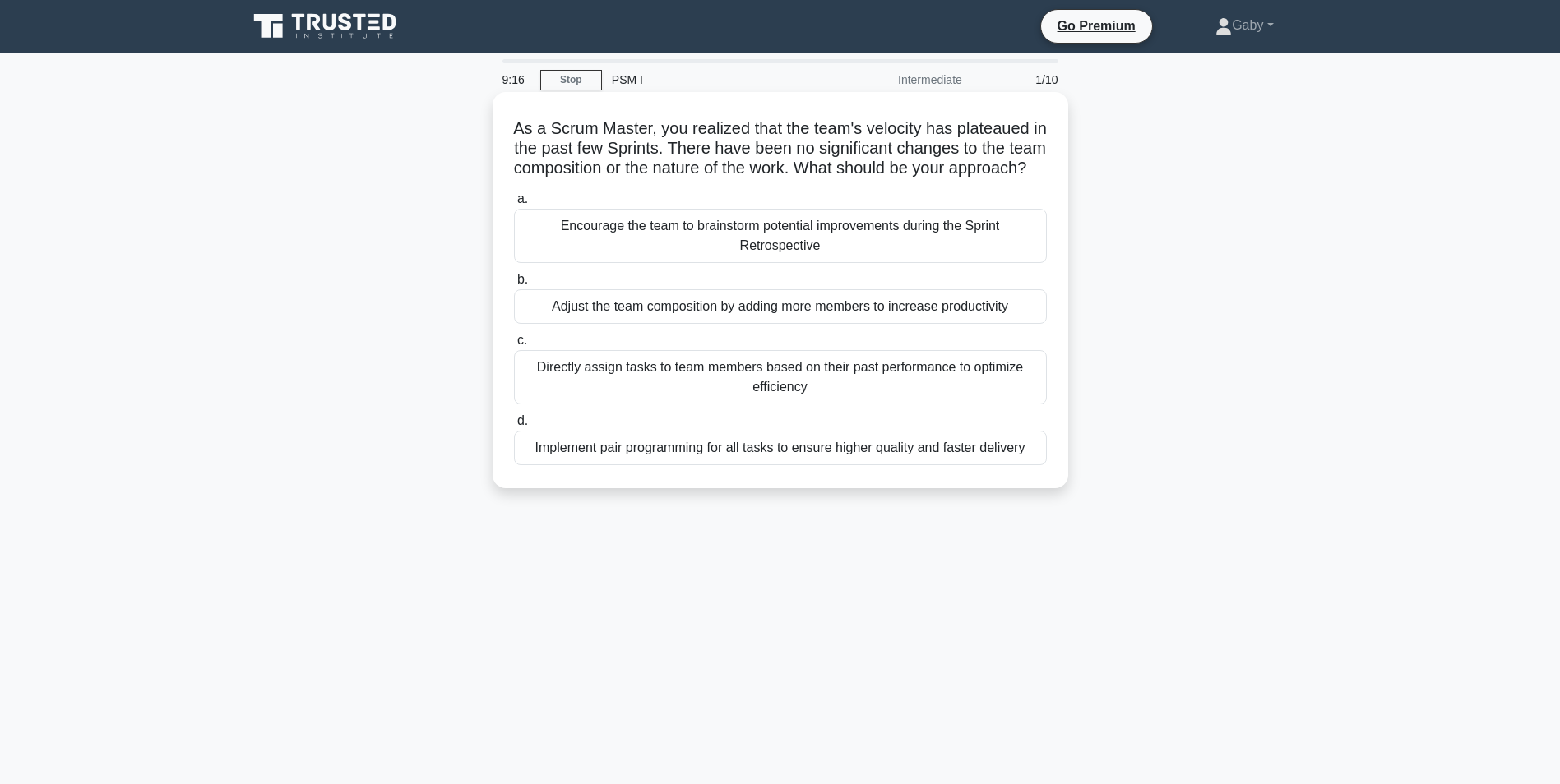
click at [768, 466] on div "Implement pair programming for all tasks to ensure higher quality and faster de…" at bounding box center [780, 447] width 533 height 34
click at [514, 427] on input "d. Implement pair programming for all tasks to ensure higher quality and faster…" at bounding box center [514, 421] width 0 height 11
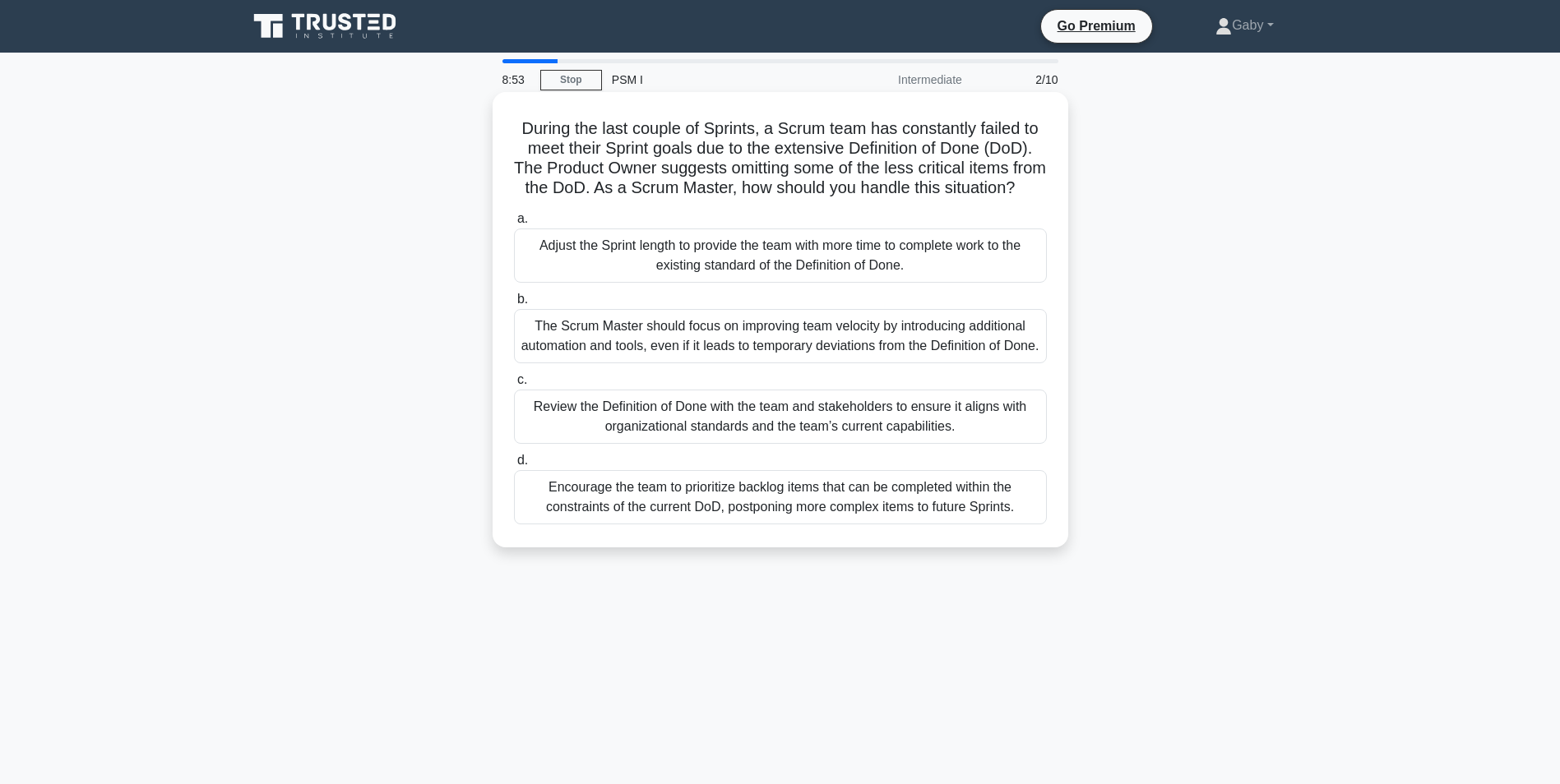
click at [807, 525] on div "Encourage the team to prioritize backlog items that can be completed within the…" at bounding box center [780, 497] width 533 height 55
click at [514, 467] on input "d. Encourage the team to prioritize backlog items that can be completed within …" at bounding box center [514, 461] width 0 height 11
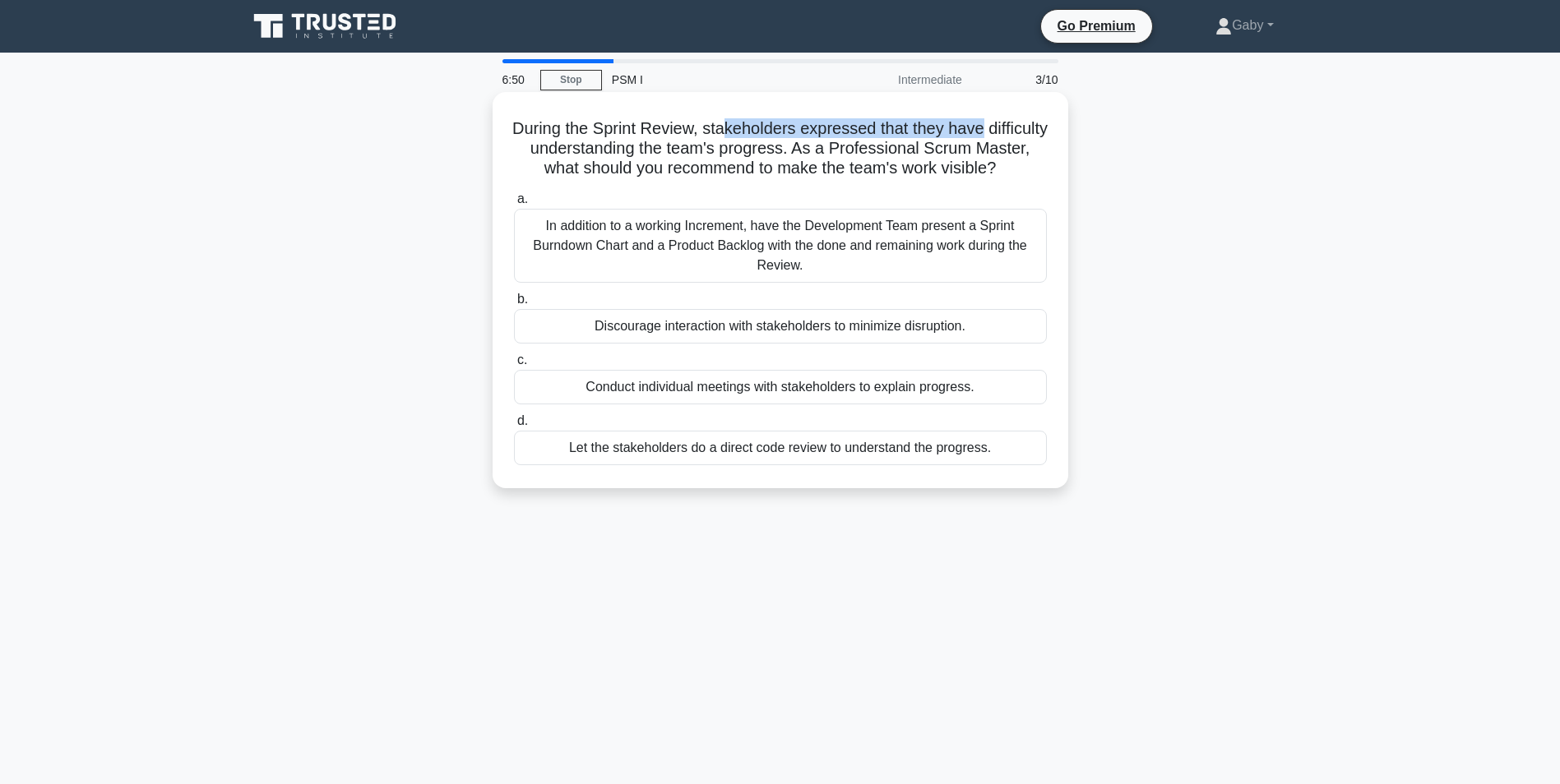
drag, startPoint x: 756, startPoint y: 129, endPoint x: 1042, endPoint y: 129, distance: 286.0
click at [1042, 129] on h5 "During the Sprint Review, stakeholders expressed that they have difficulty unde…" at bounding box center [780, 149] width 536 height 61
click at [921, 282] on div "In addition to a working Increment, have the Development Team present a Sprint …" at bounding box center [780, 246] width 533 height 74
click at [514, 205] on input "a. In addition to a working Increment, have the Development Team present a Spri…" at bounding box center [514, 200] width 0 height 11
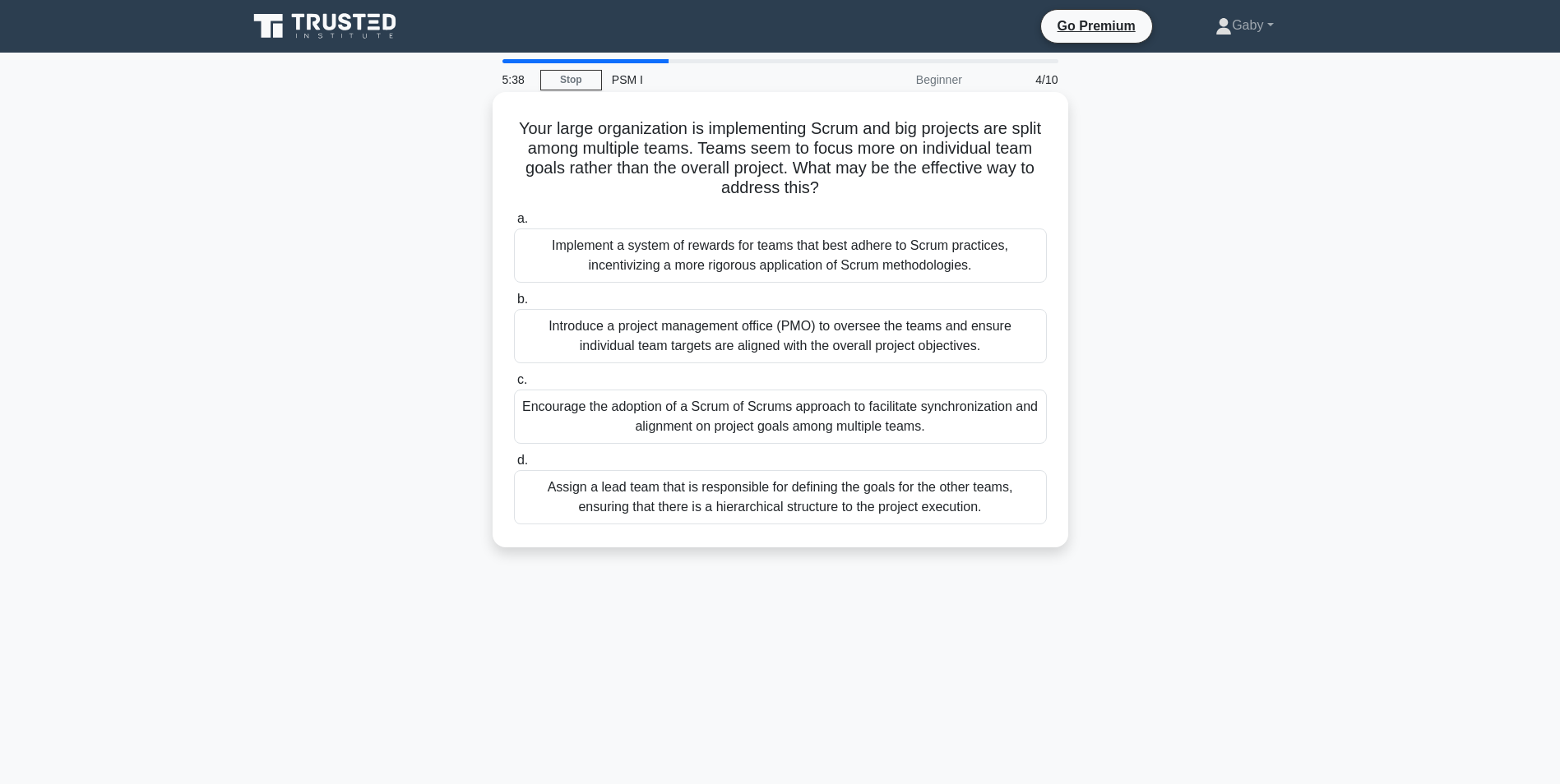
click at [630, 417] on div "Encourage the adoption of a Scrum of Scrums approach to facilitate synchronizat…" at bounding box center [780, 417] width 533 height 55
click at [514, 386] on input "c. Encourage the adoption of a Scrum of Scrums approach to facilitate synchroni…" at bounding box center [514, 380] width 0 height 11
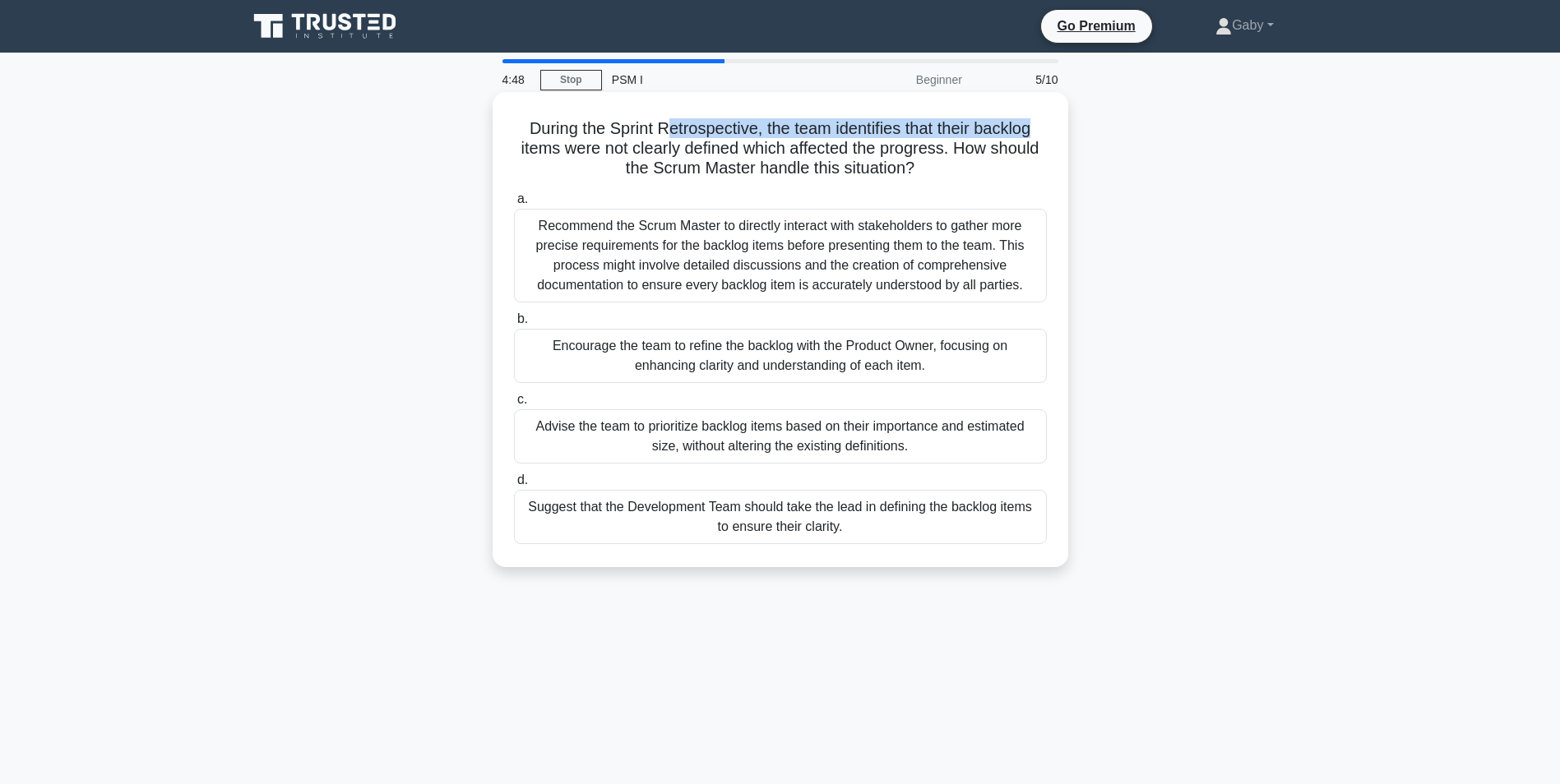
drag, startPoint x: 666, startPoint y: 128, endPoint x: 1035, endPoint y: 133, distance: 369.0
click at [1035, 133] on h5 "During the Sprint Retrospective, the team identifies that their backlog items w…" at bounding box center [780, 149] width 536 height 61
click at [829, 343] on div "Encourage the team to refine the backlog with the Product Owner, focusing on en…" at bounding box center [780, 355] width 533 height 55
click at [514, 325] on input "b. Encourage the team to refine the backlog with the Product Owner, focusing on…" at bounding box center [514, 319] width 0 height 11
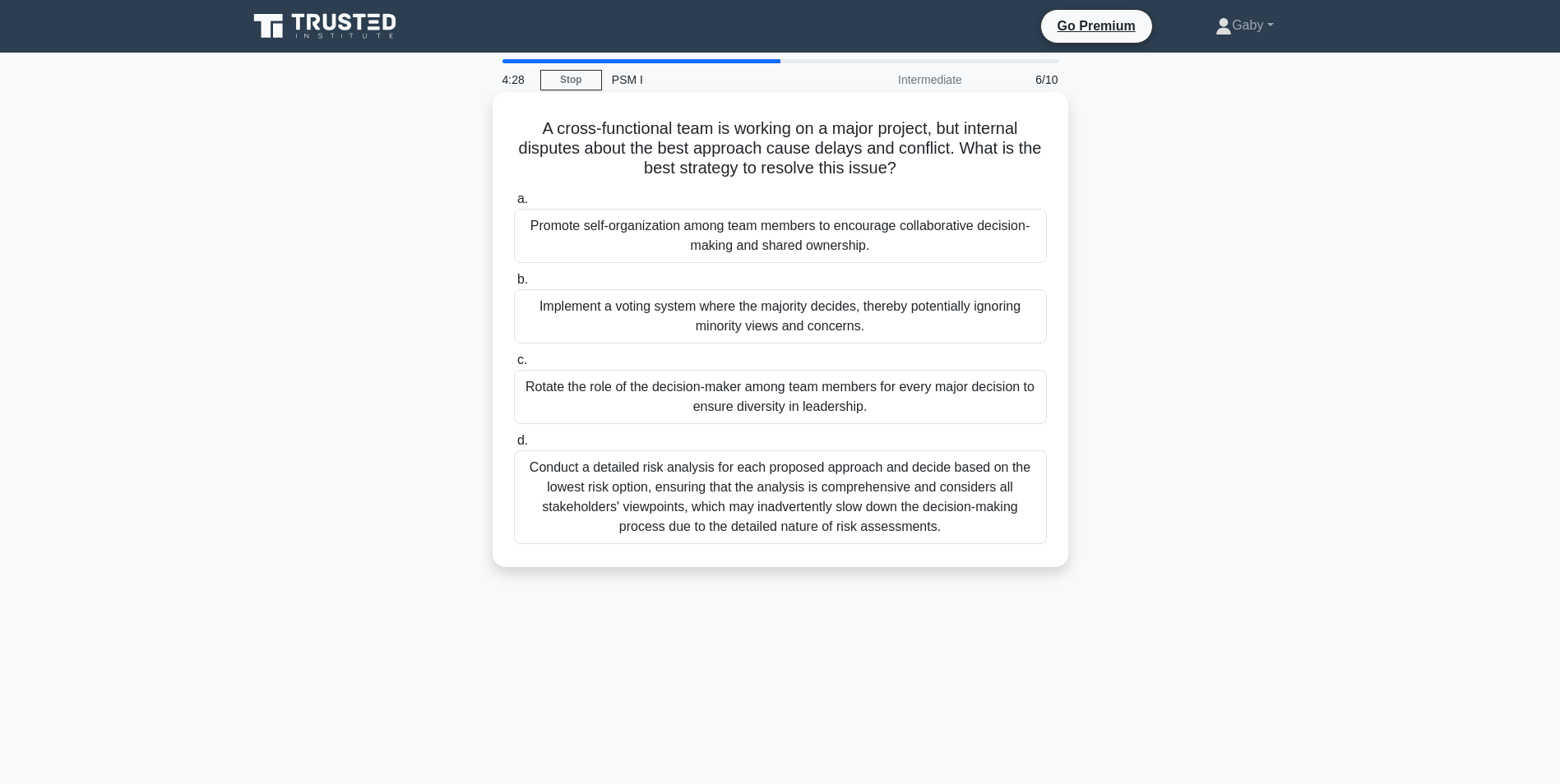
click at [744, 251] on div "Promote self-organization among team members to encourage collaborative decisio…" at bounding box center [780, 236] width 533 height 55
click at [514, 205] on input "a. Promote self-organization among team members to encourage collaborative deci…" at bounding box center [514, 200] width 0 height 11
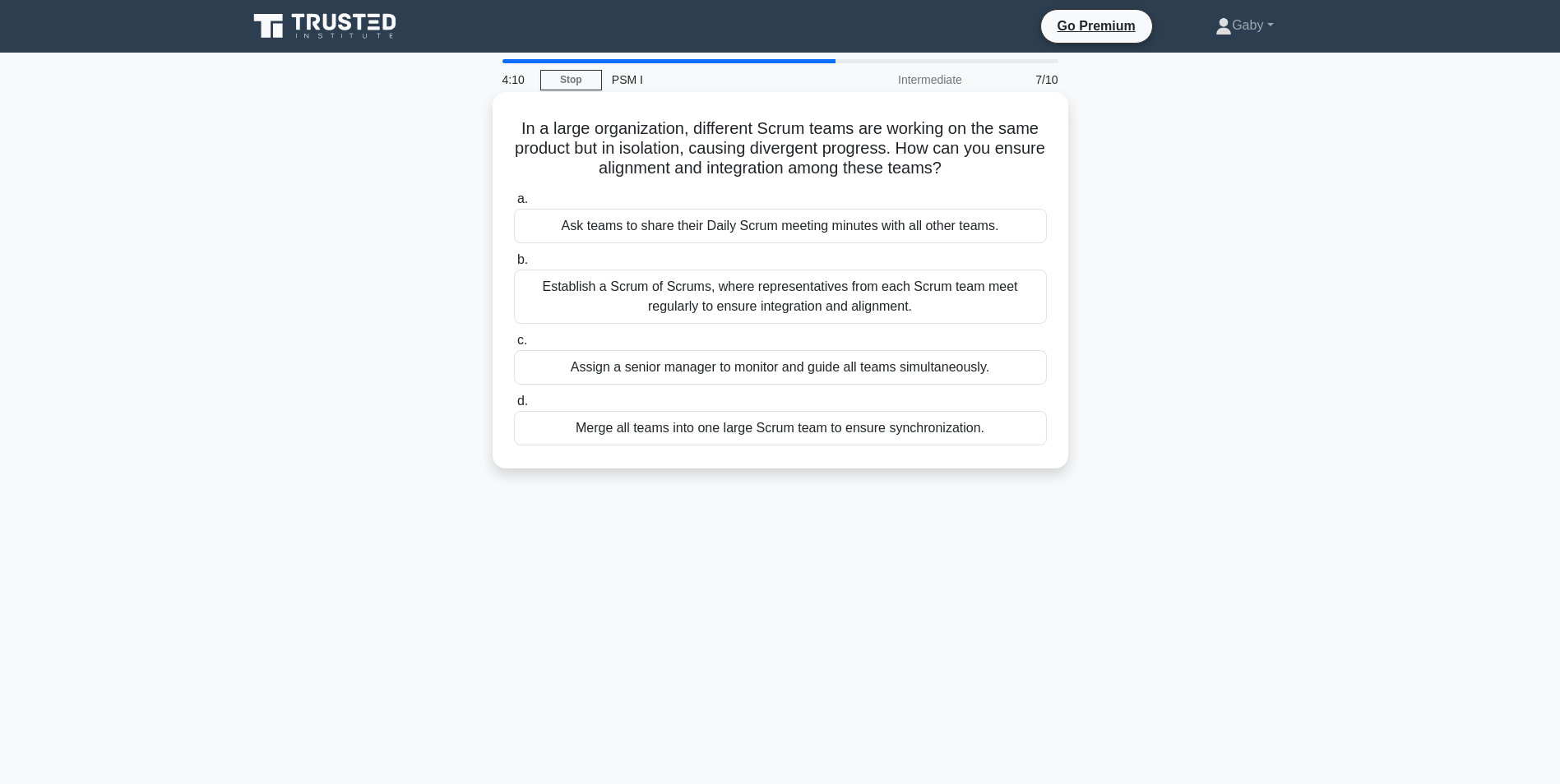
click at [743, 291] on div "Establish a Scrum of Scrums, where representatives from each Scrum team meet re…" at bounding box center [780, 296] width 533 height 55
click at [514, 266] on input "b. Establish a Scrum of Scrums, where representatives from each Scrum team meet…" at bounding box center [514, 260] width 0 height 11
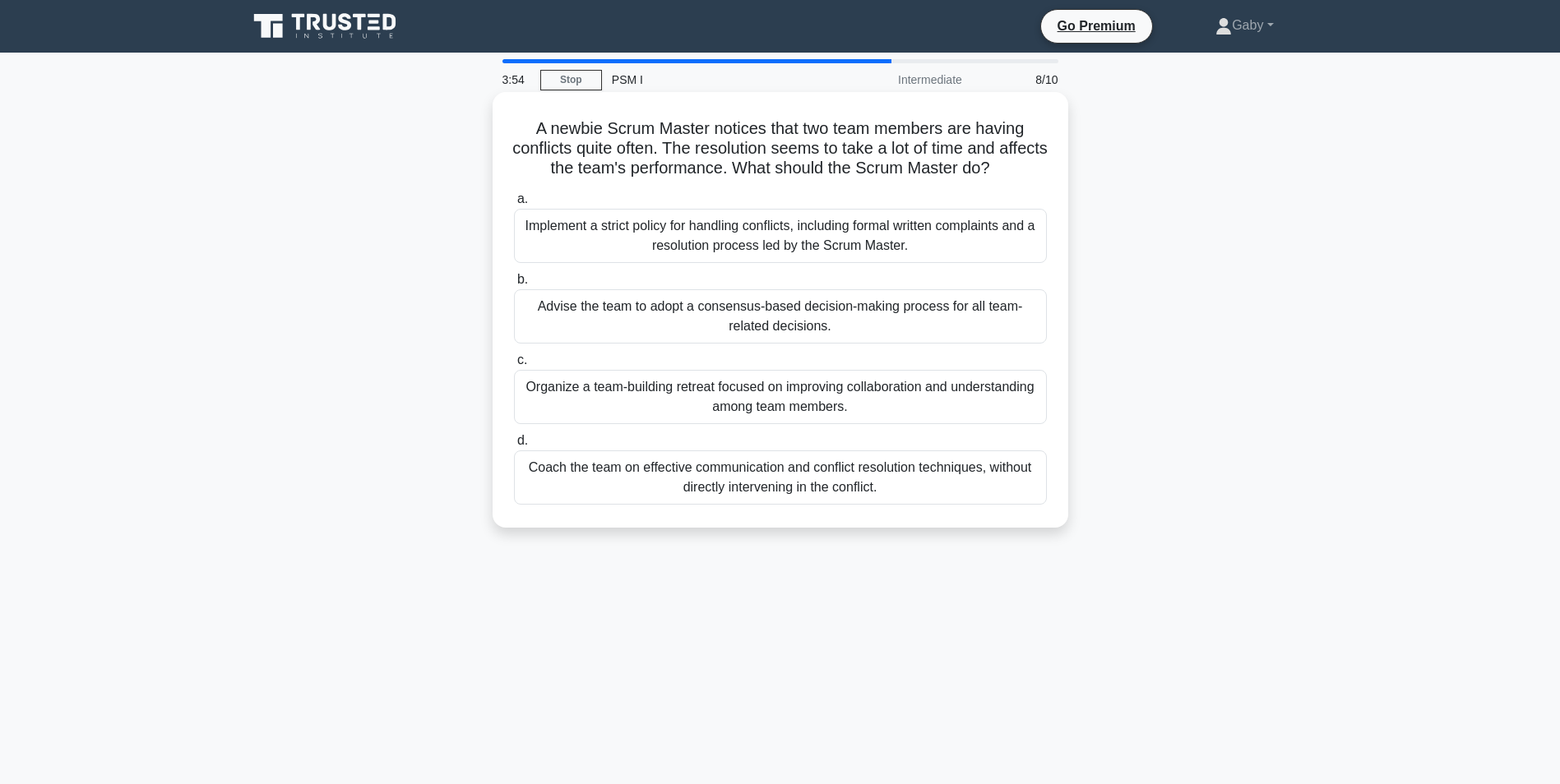
click at [805, 331] on div "Advise the team to adopt a consensus-based decision-making process for all team…" at bounding box center [780, 317] width 533 height 55
click at [514, 285] on input "b. Advise the team to adopt a consensus-based decision-making process for all t…" at bounding box center [514, 280] width 0 height 11
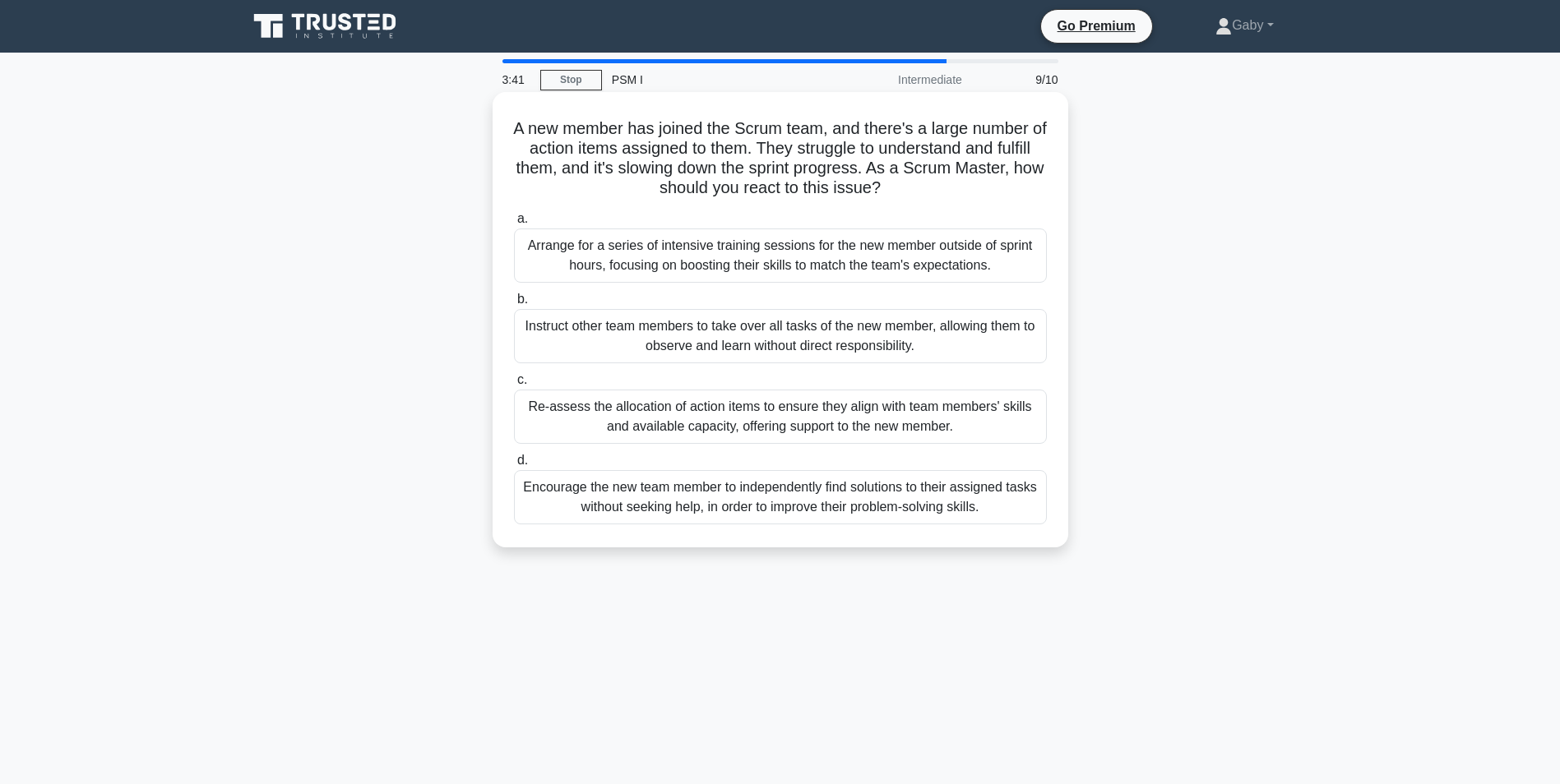
drag, startPoint x: 791, startPoint y: 505, endPoint x: 765, endPoint y: 504, distance: 26.0
click at [765, 504] on div "Encourage the new team member to independently find solutions to their assigned…" at bounding box center [780, 497] width 533 height 55
click at [514, 467] on input "d. Encourage the new team member to independently find solutions to their assig…" at bounding box center [514, 461] width 0 height 11
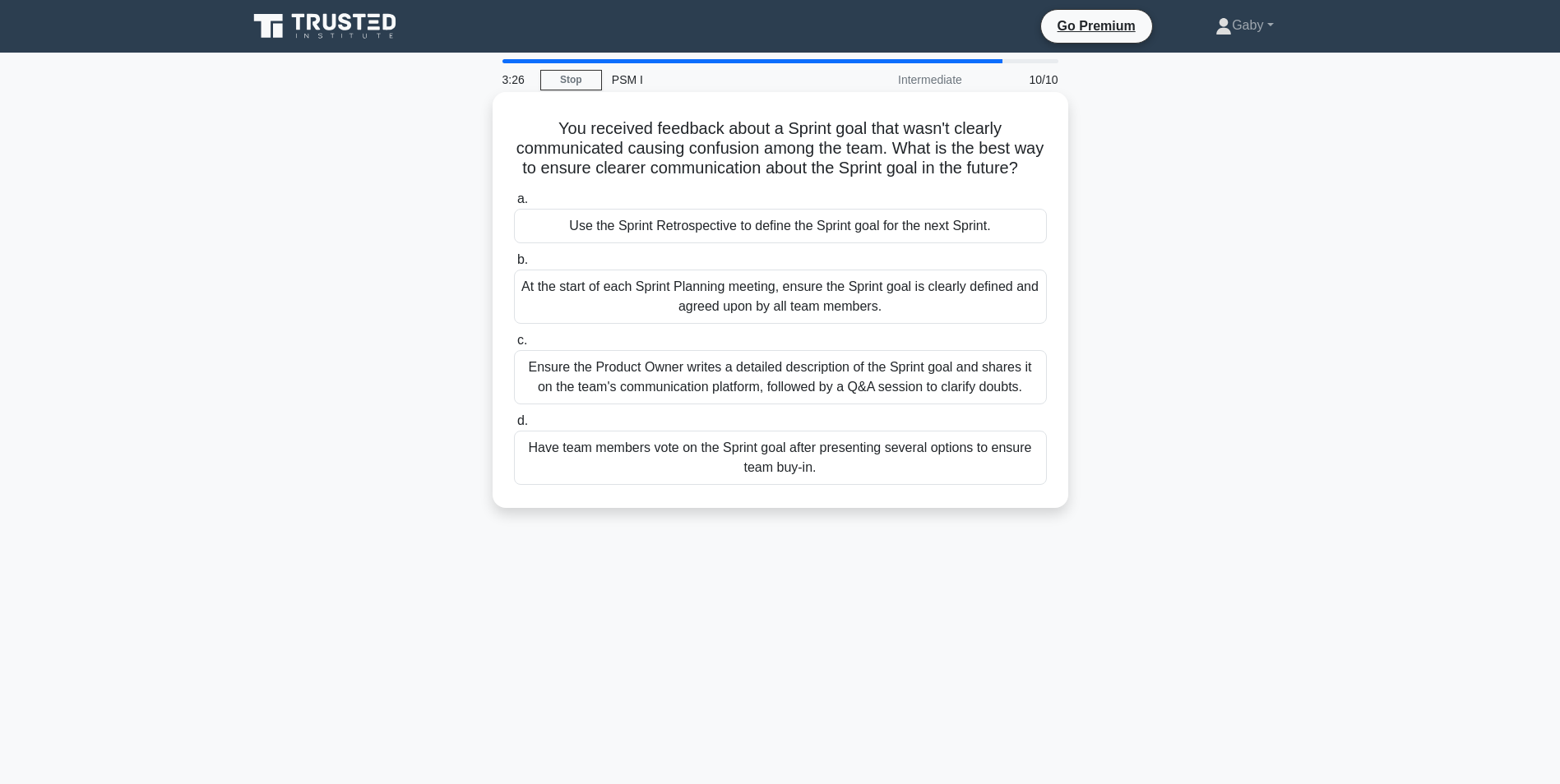
click at [916, 243] on div "Use the Sprint Retrospective to define the Sprint goal for the next Sprint." at bounding box center [780, 226] width 533 height 34
click at [514, 205] on input "a. Use the Sprint Retrospective to define the Sprint goal for the next Sprint." at bounding box center [514, 200] width 0 height 11
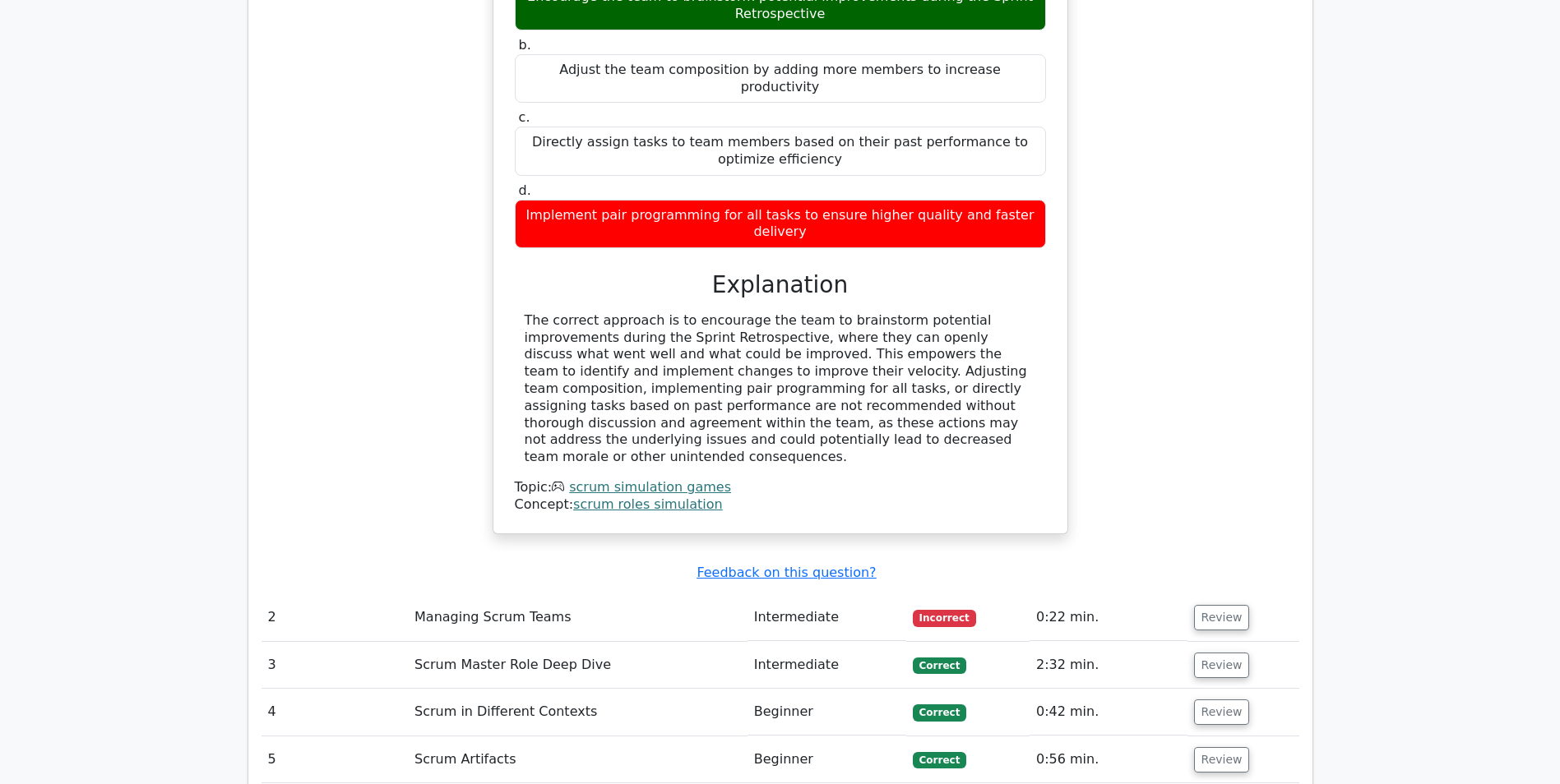
scroll to position [2055, 0]
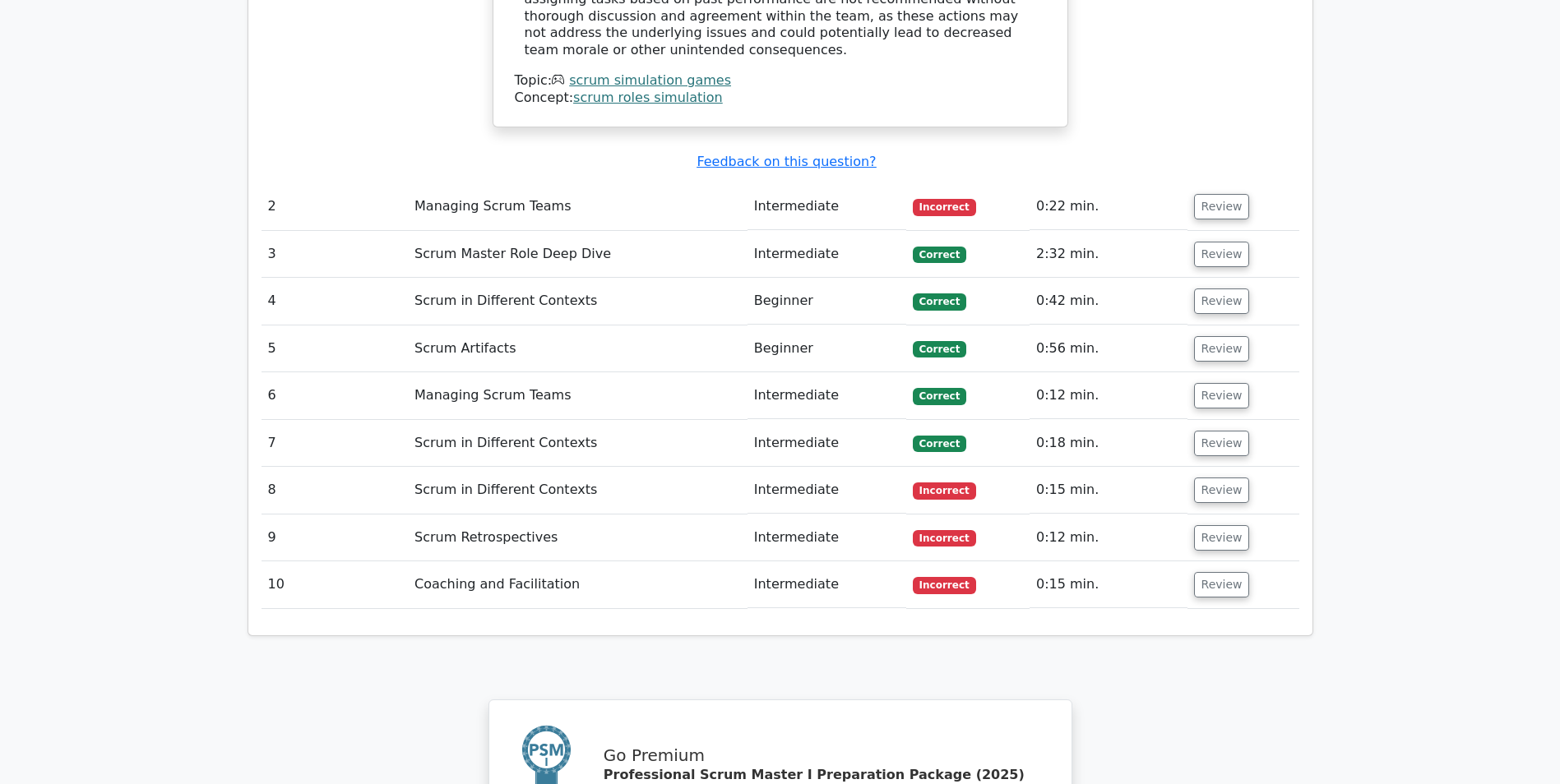
click at [658, 562] on td "Coaching and Facilitation" at bounding box center [578, 585] width 340 height 47
click at [1213, 194] on button "Review" at bounding box center [1222, 207] width 56 height 26
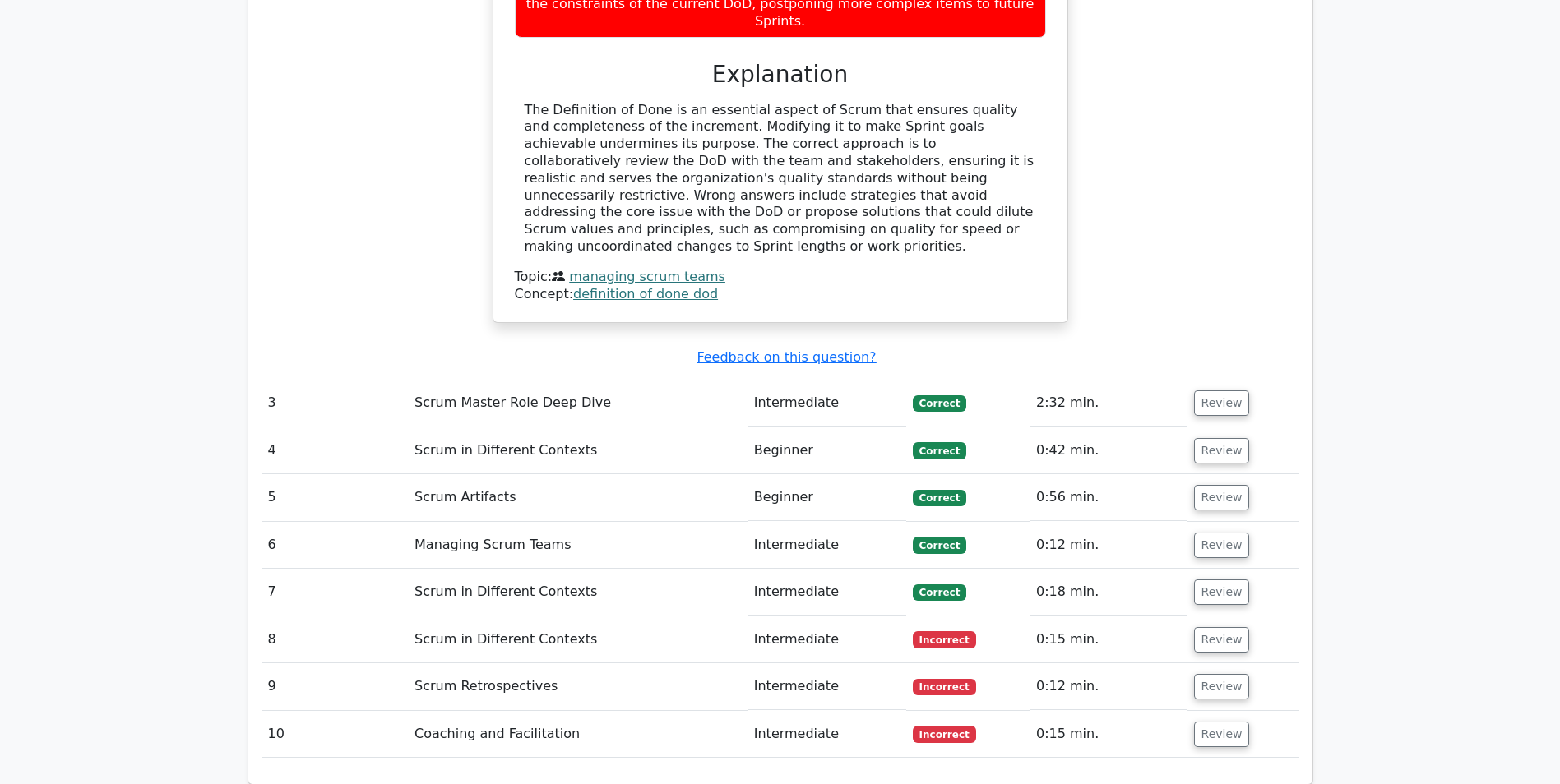
scroll to position [2878, 0]
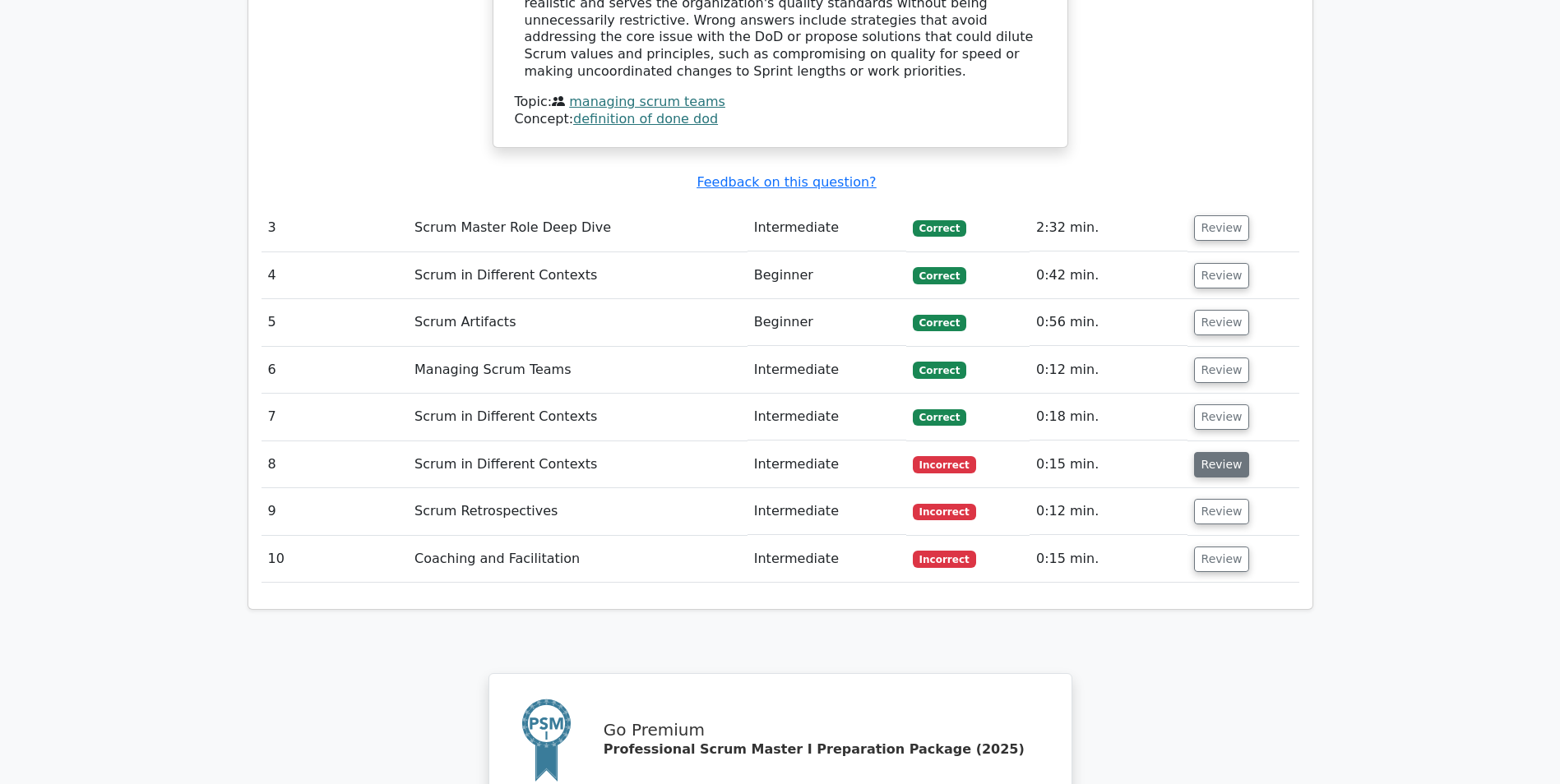
click at [1221, 452] on button "Review" at bounding box center [1222, 465] width 56 height 26
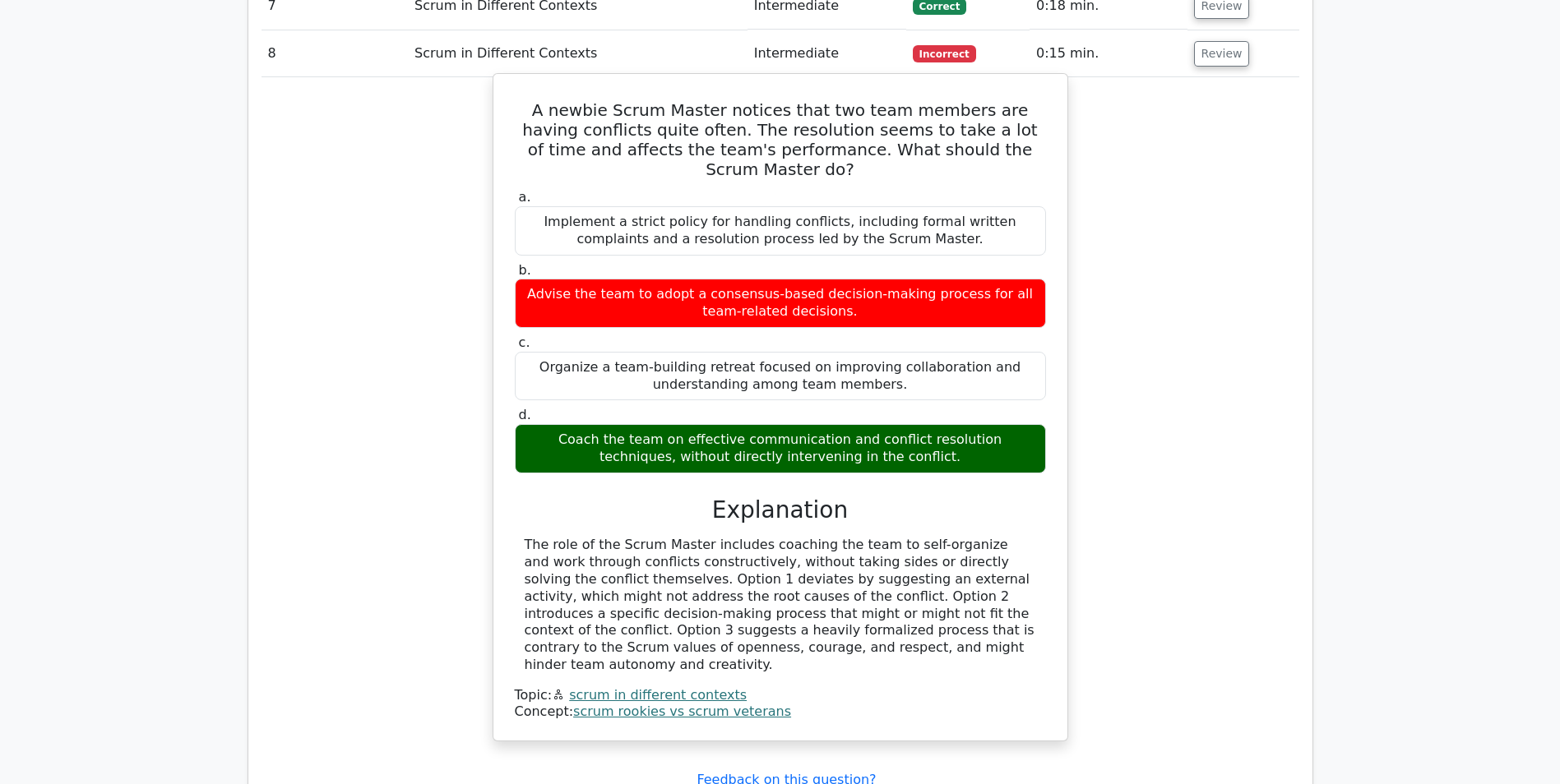
scroll to position [3370, 0]
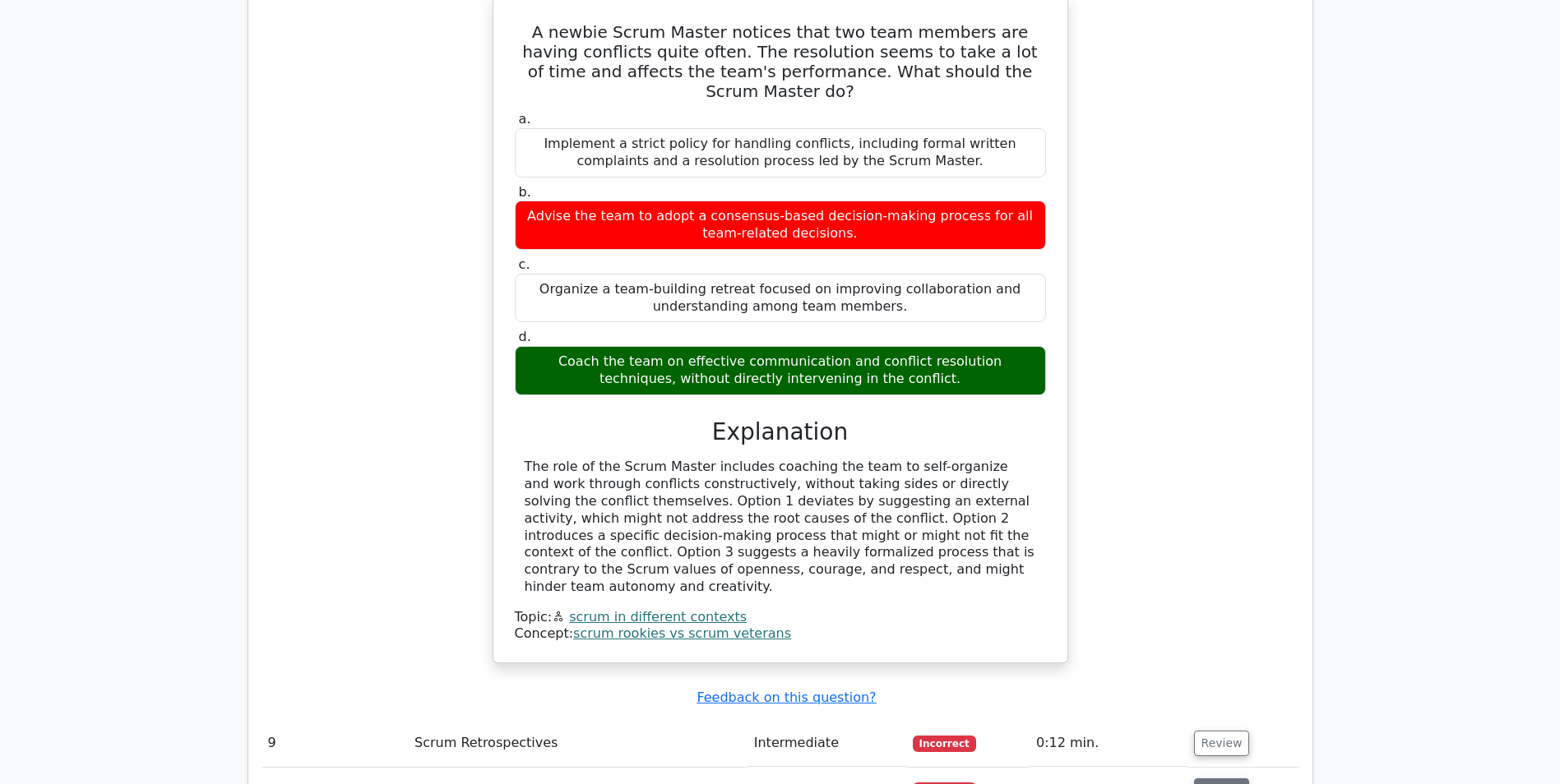
click at [1224, 778] on button "Review" at bounding box center [1222, 791] width 56 height 26
click at [1209, 720] on td "Review" at bounding box center [1242, 743] width 112 height 47
click at [1211, 731] on button "Review" at bounding box center [1222, 744] width 56 height 26
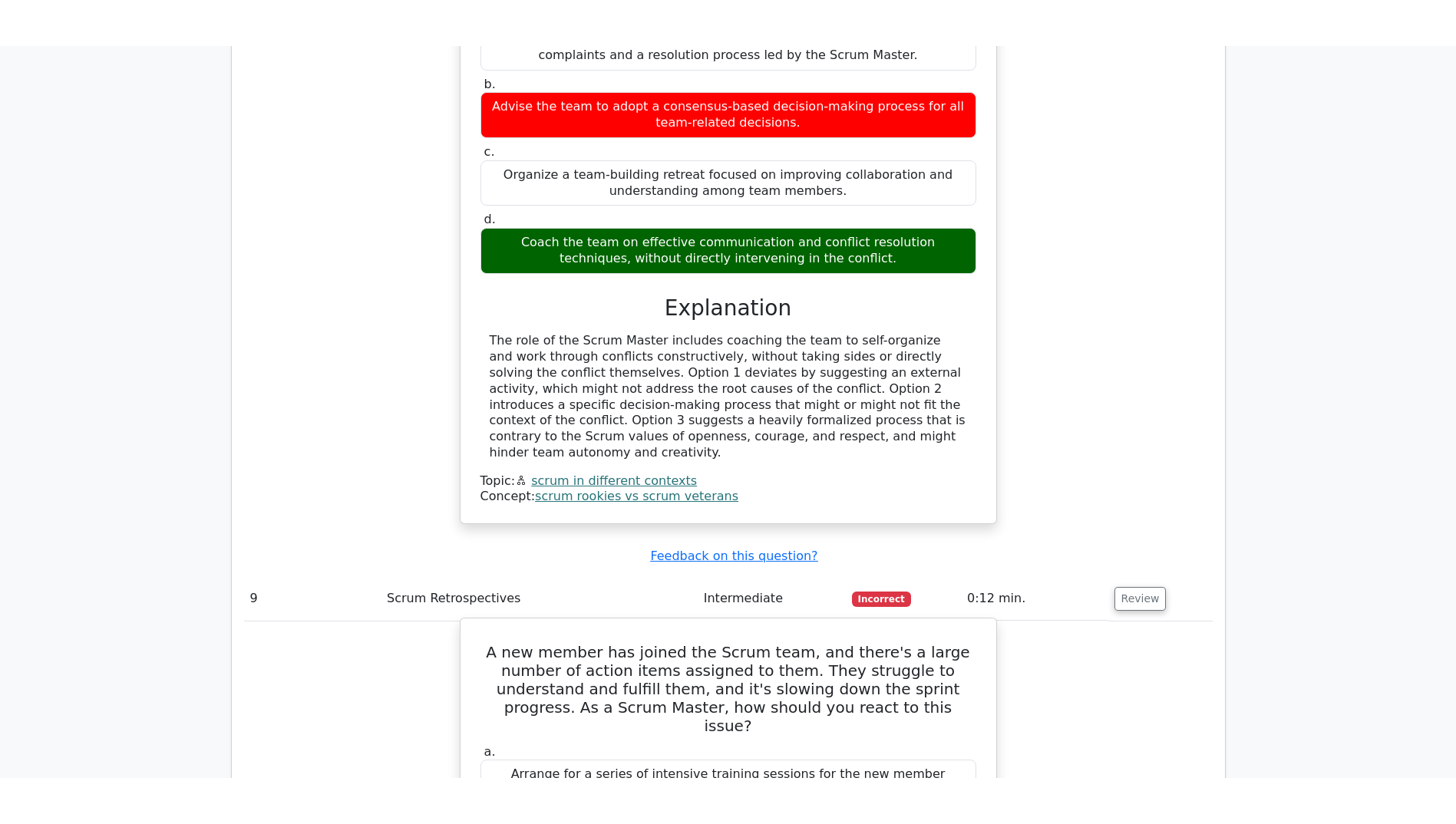
scroll to position [3299, 0]
